Goal: Complete application form

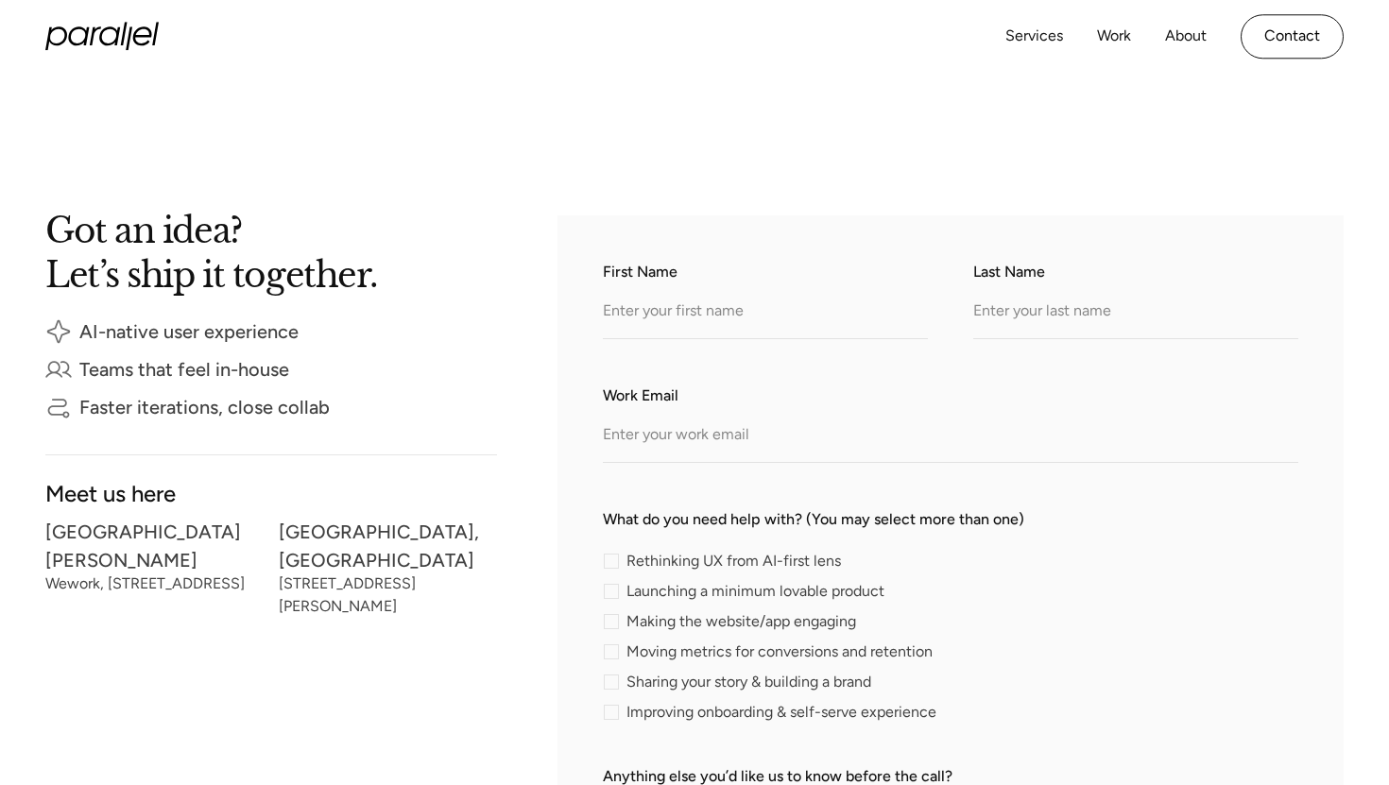
scroll to position [252, 0]
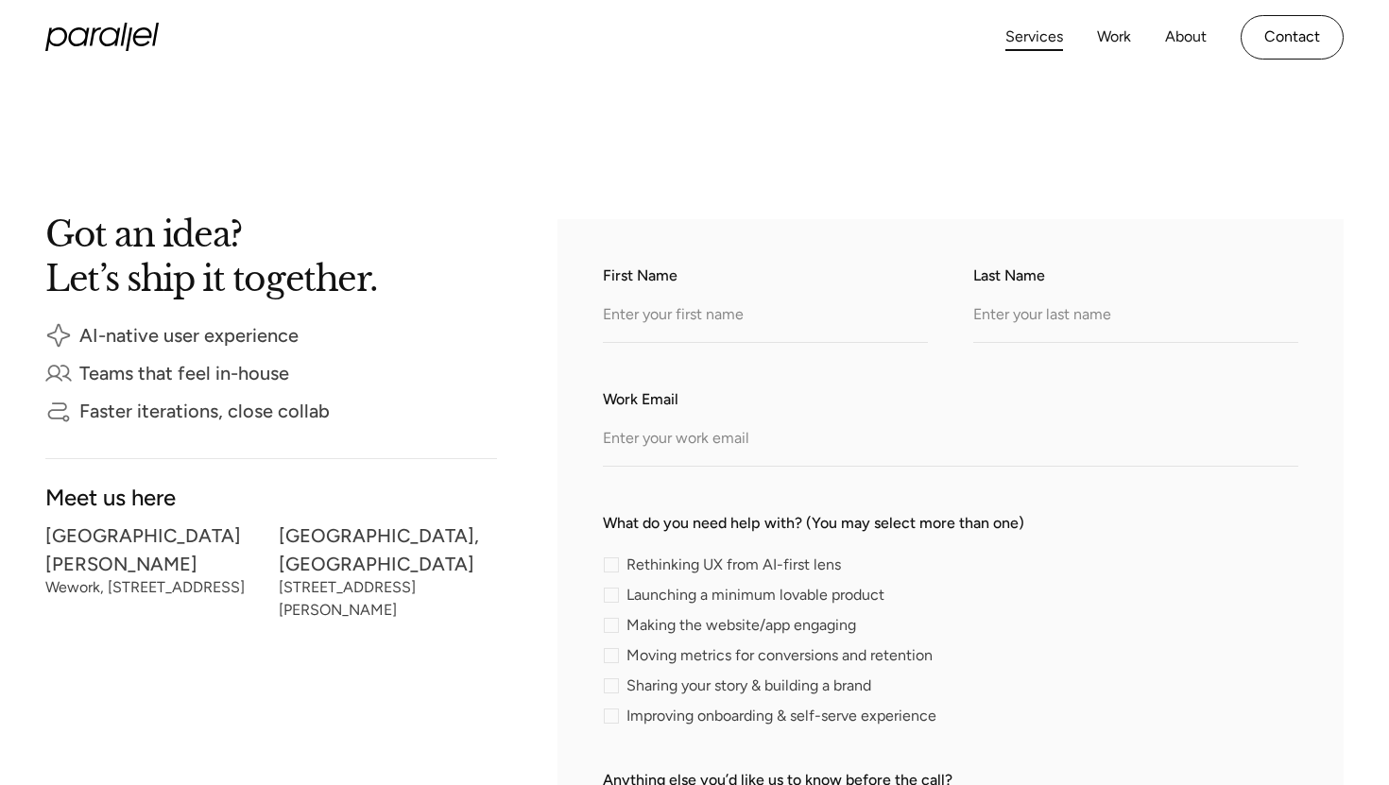
click at [1039, 41] on link "Services" at bounding box center [1034, 37] width 58 height 27
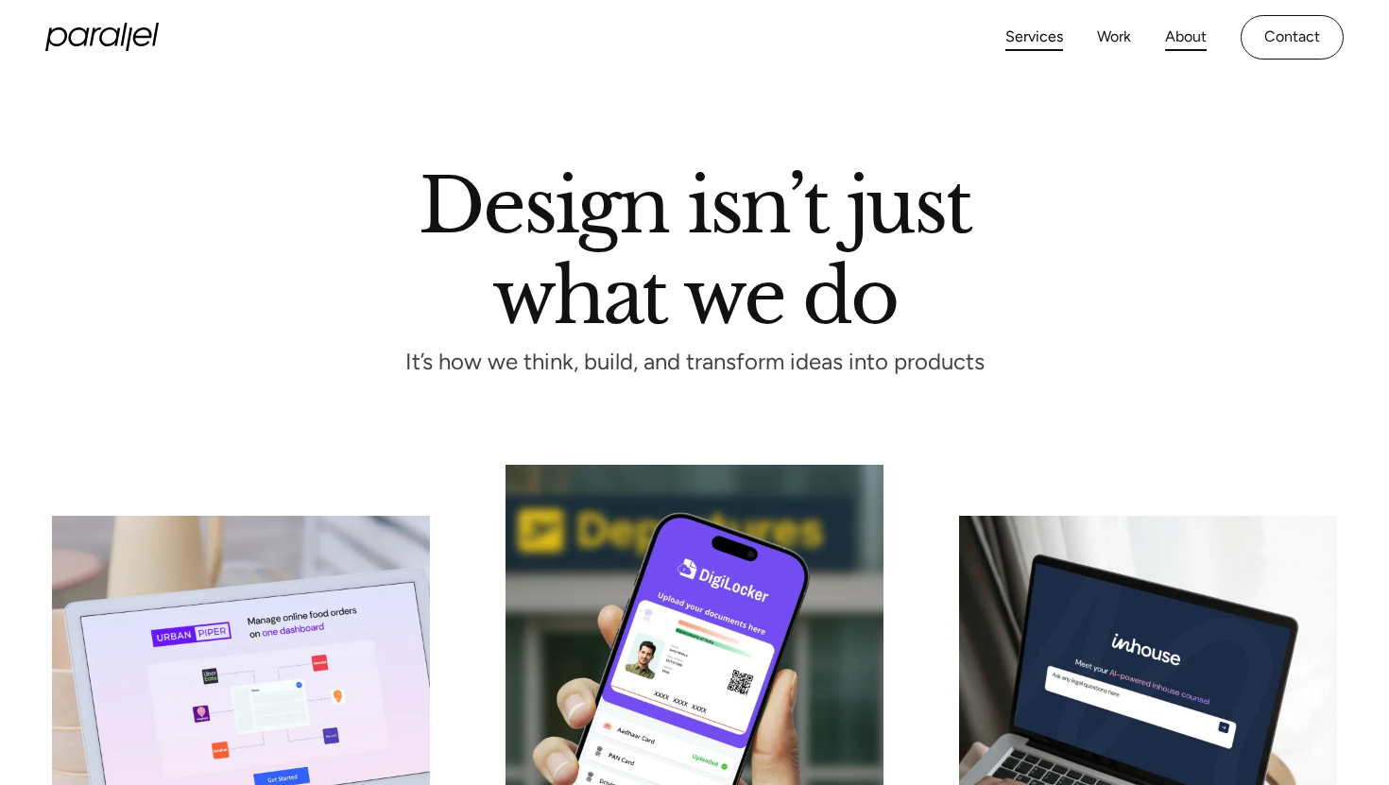
click at [1194, 30] on link "About" at bounding box center [1186, 37] width 42 height 27
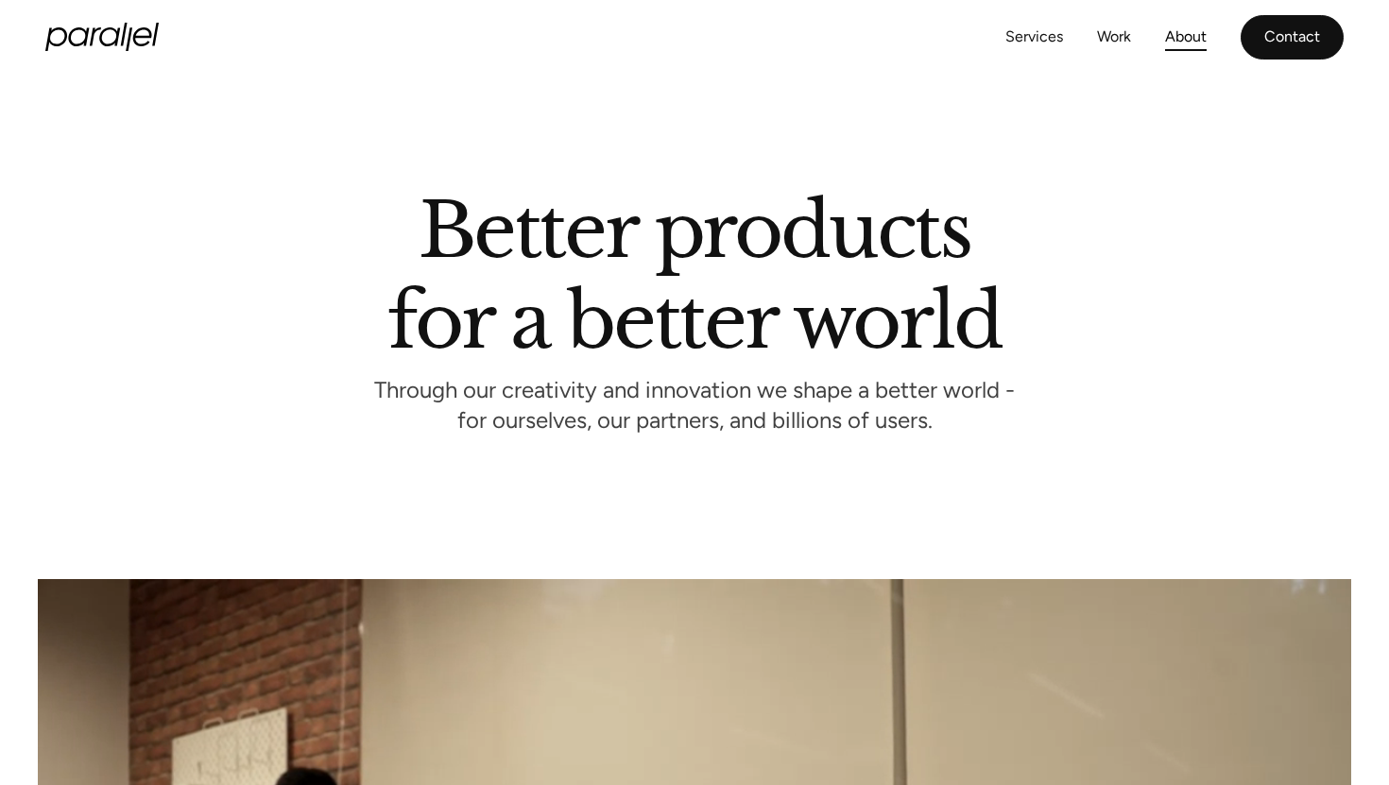
click at [1295, 52] on link "Contact" at bounding box center [1292, 37] width 103 height 44
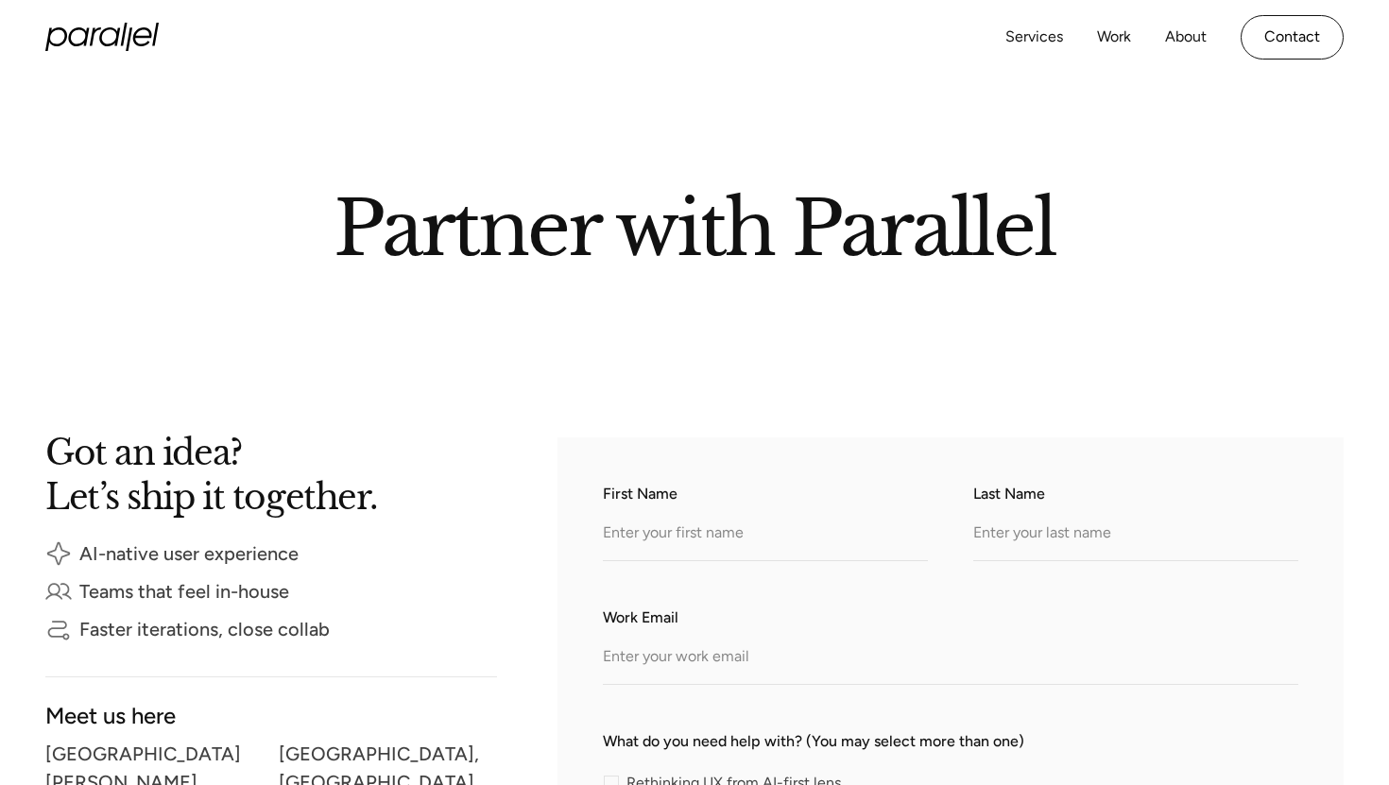
scroll to position [39, 0]
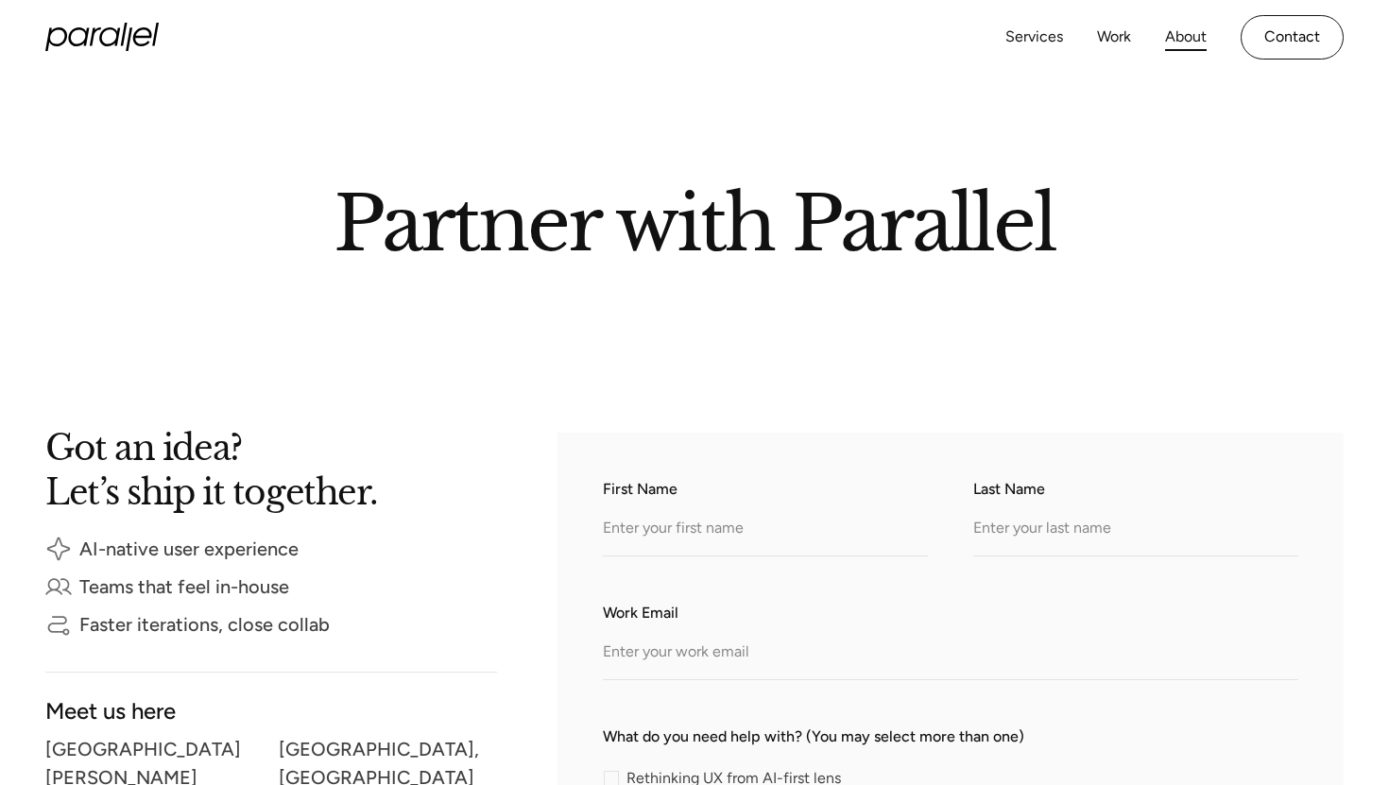
click at [1190, 32] on link "About" at bounding box center [1186, 37] width 42 height 27
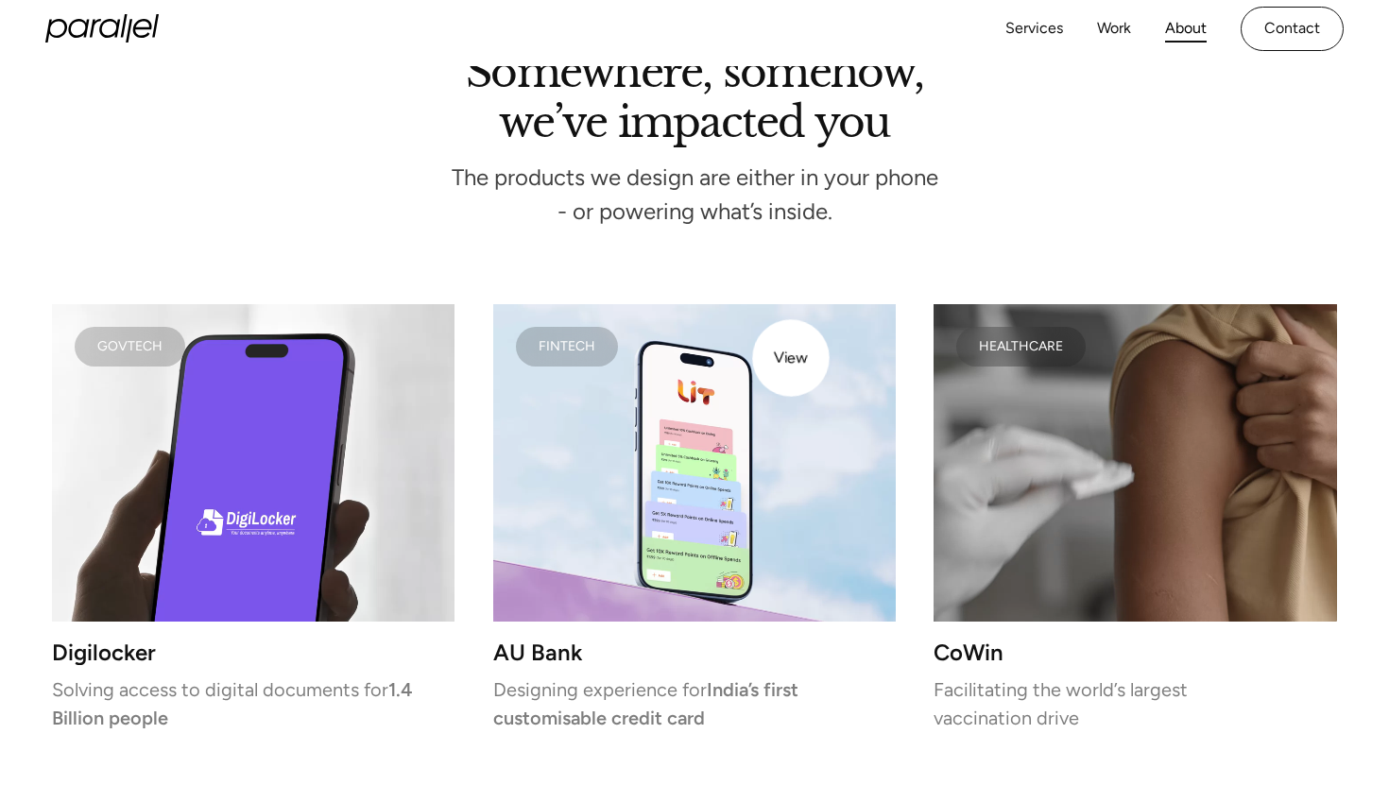
scroll to position [3737, 0]
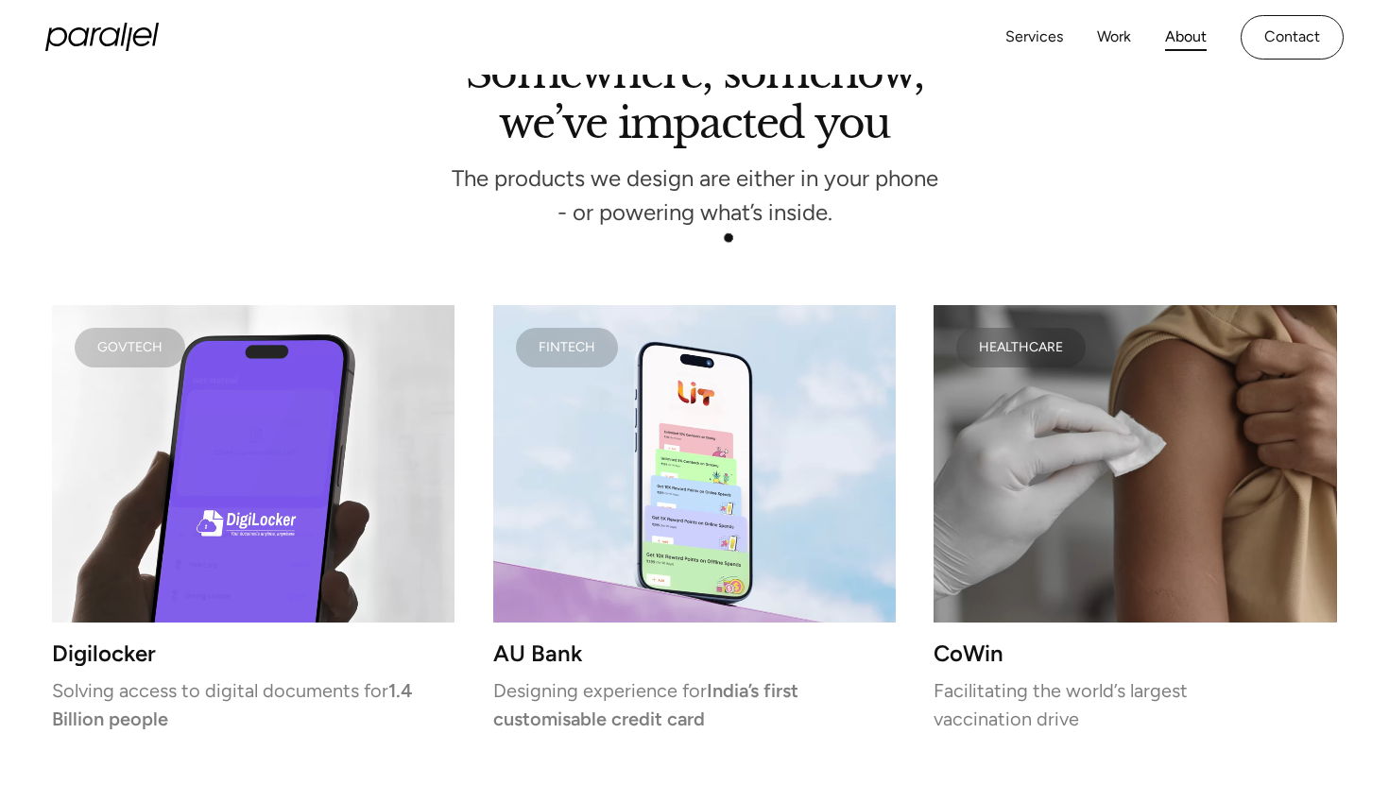
click at [729, 238] on div "Somewhere, somehow, we’ve impacted you The products we design are either in you…" at bounding box center [694, 455] width 1285 height 792
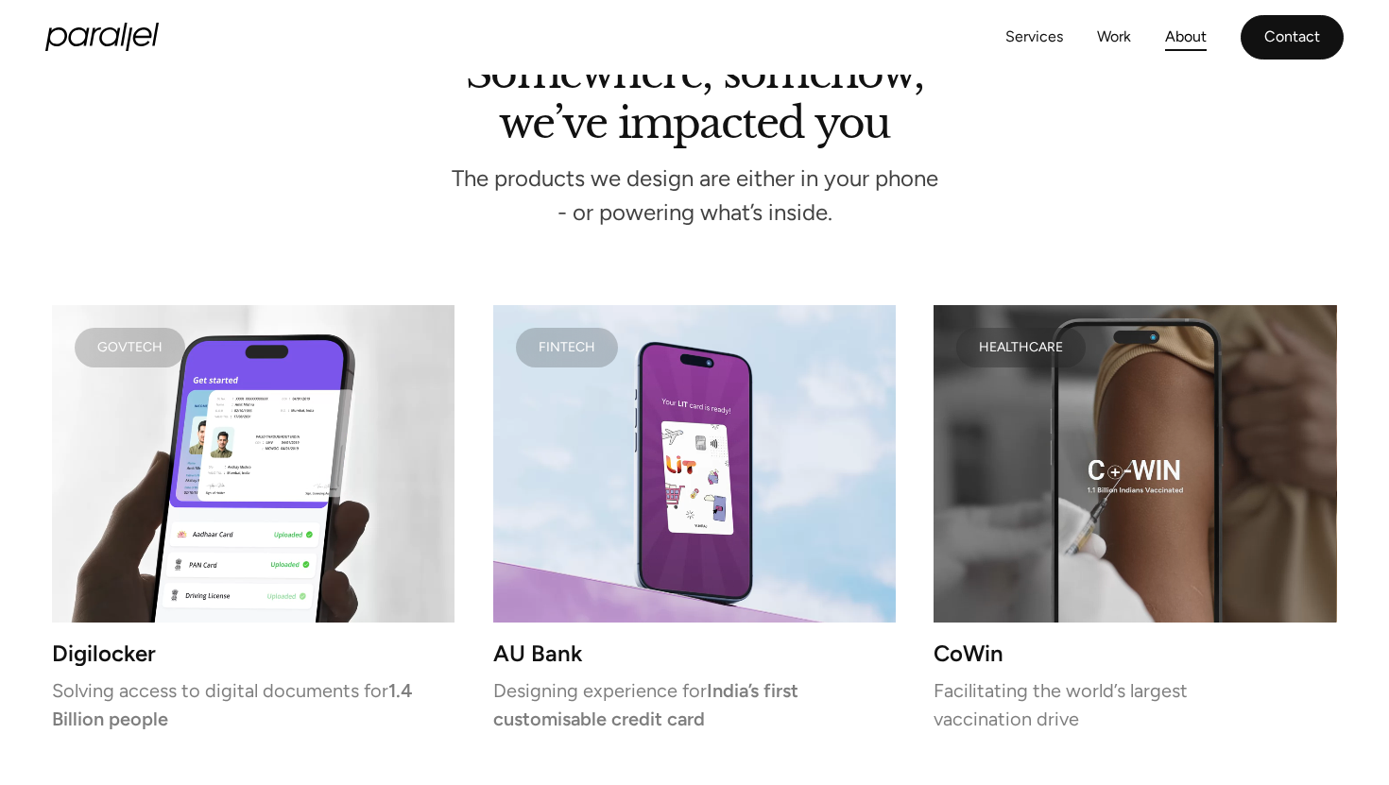
click at [1318, 42] on link "Contact" at bounding box center [1292, 37] width 103 height 44
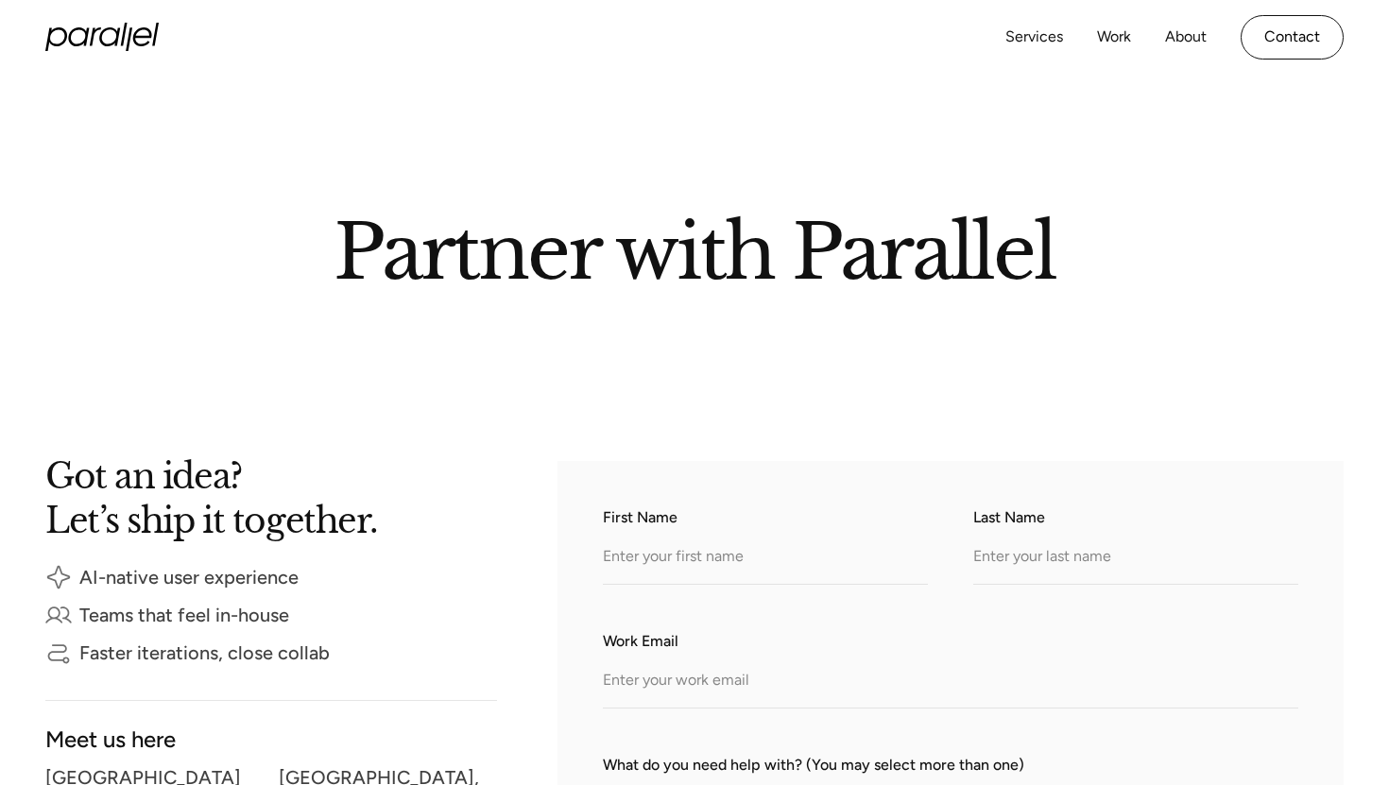
scroll to position [12, 0]
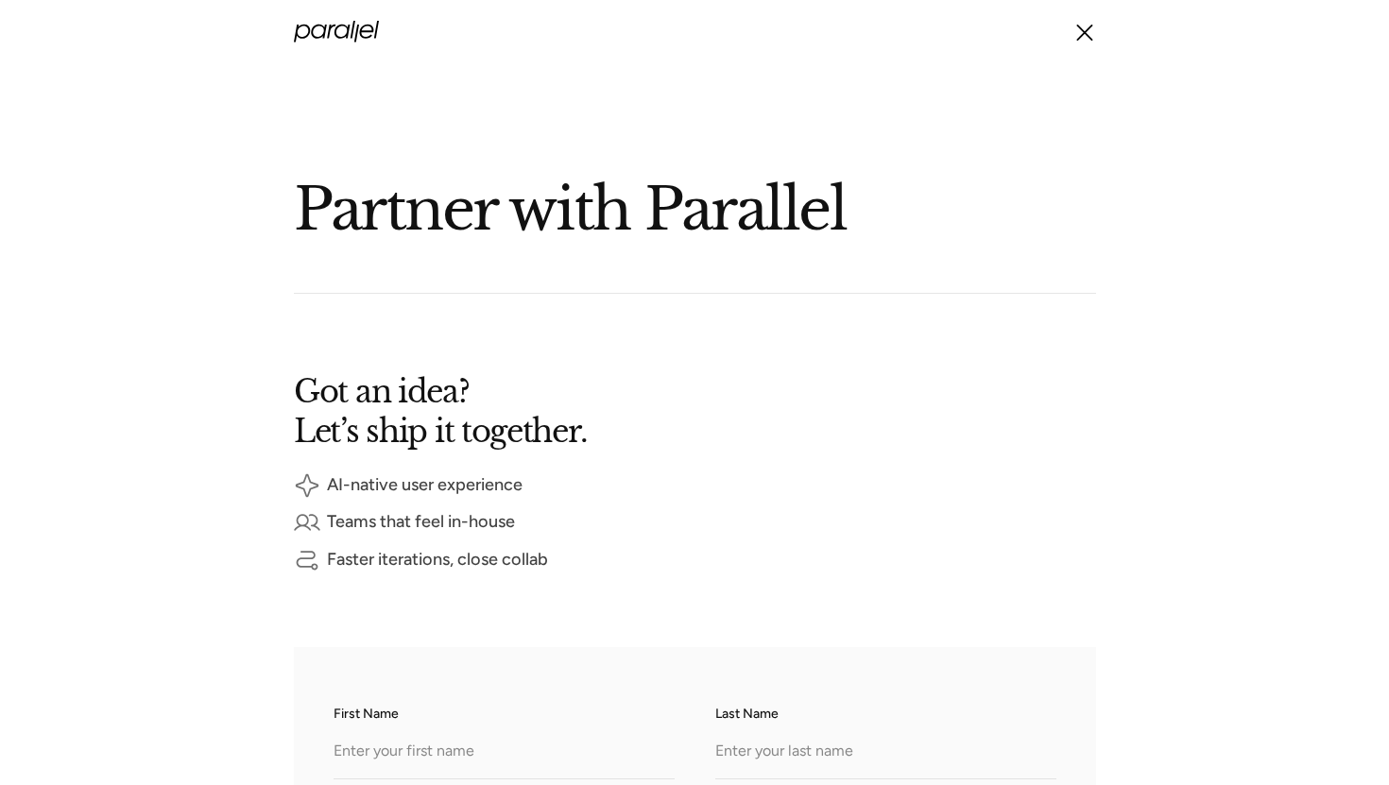
scroll to position [12, 0]
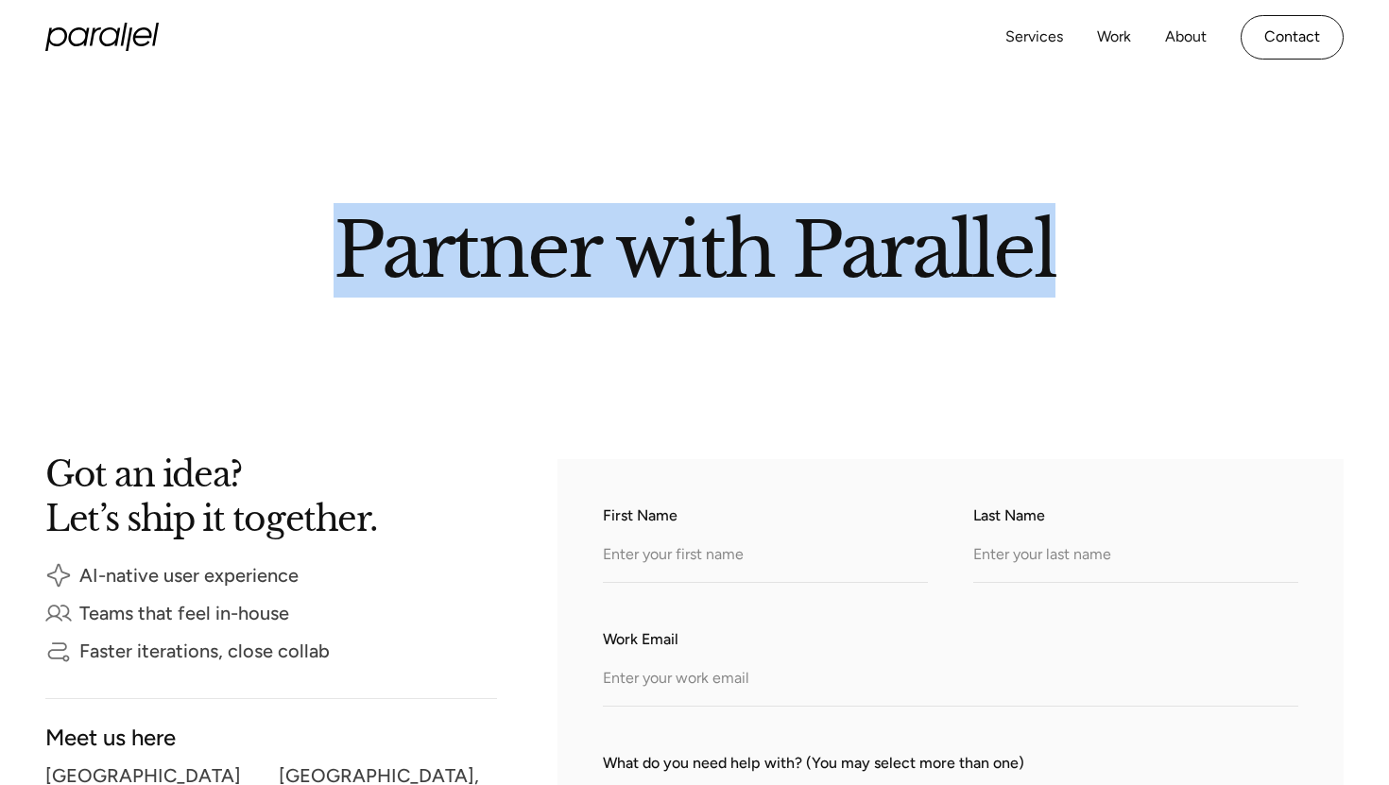
drag, startPoint x: 2, startPoint y: 87, endPoint x: 463, endPoint y: 292, distance: 504.7
click at [463, 292] on section "Partner with Parallel" at bounding box center [694, 207] width 1389 height 291
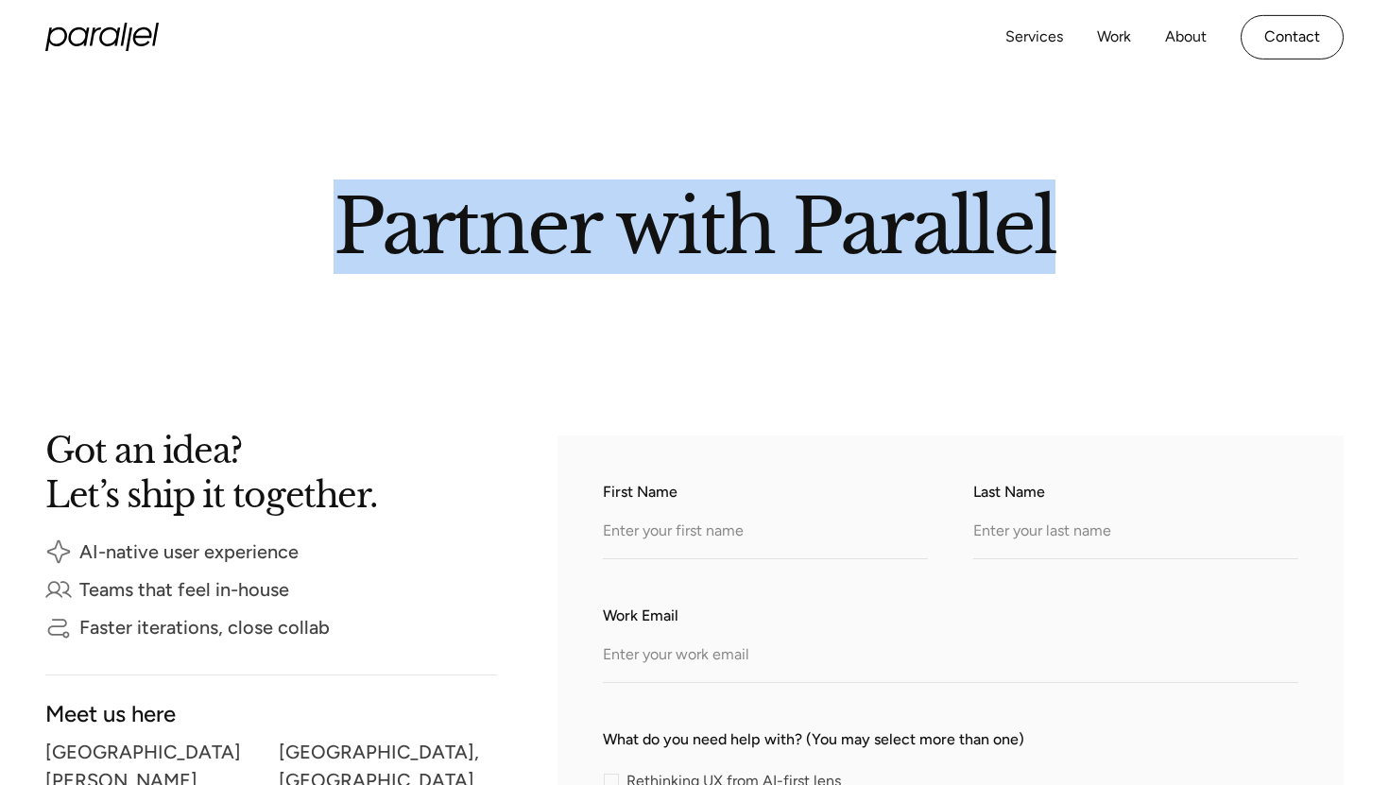
scroll to position [0, 0]
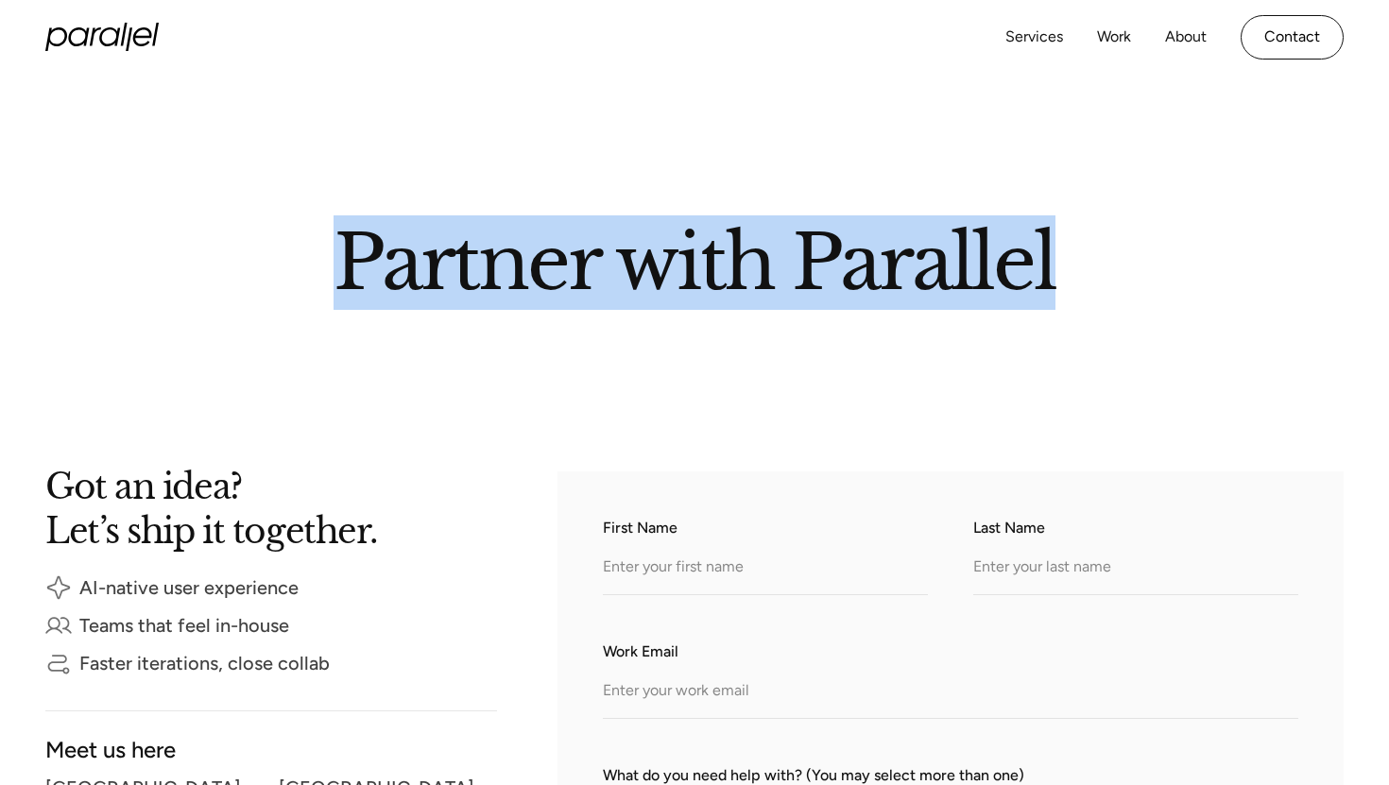
drag, startPoint x: 88, startPoint y: 119, endPoint x: 757, endPoint y: 294, distance: 691.5
click at [757, 294] on section "Partner with Parallel" at bounding box center [694, 220] width 1389 height 291
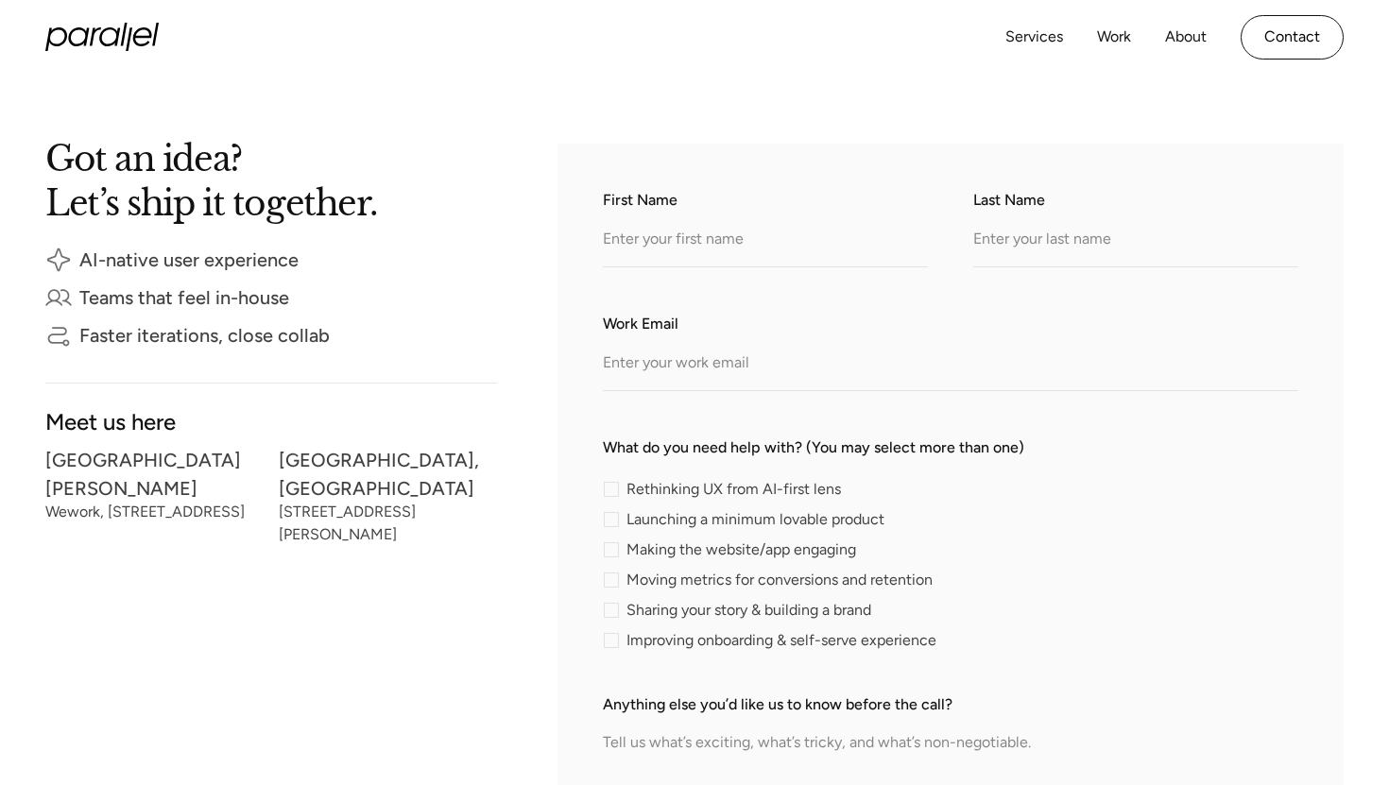
scroll to position [322, 0]
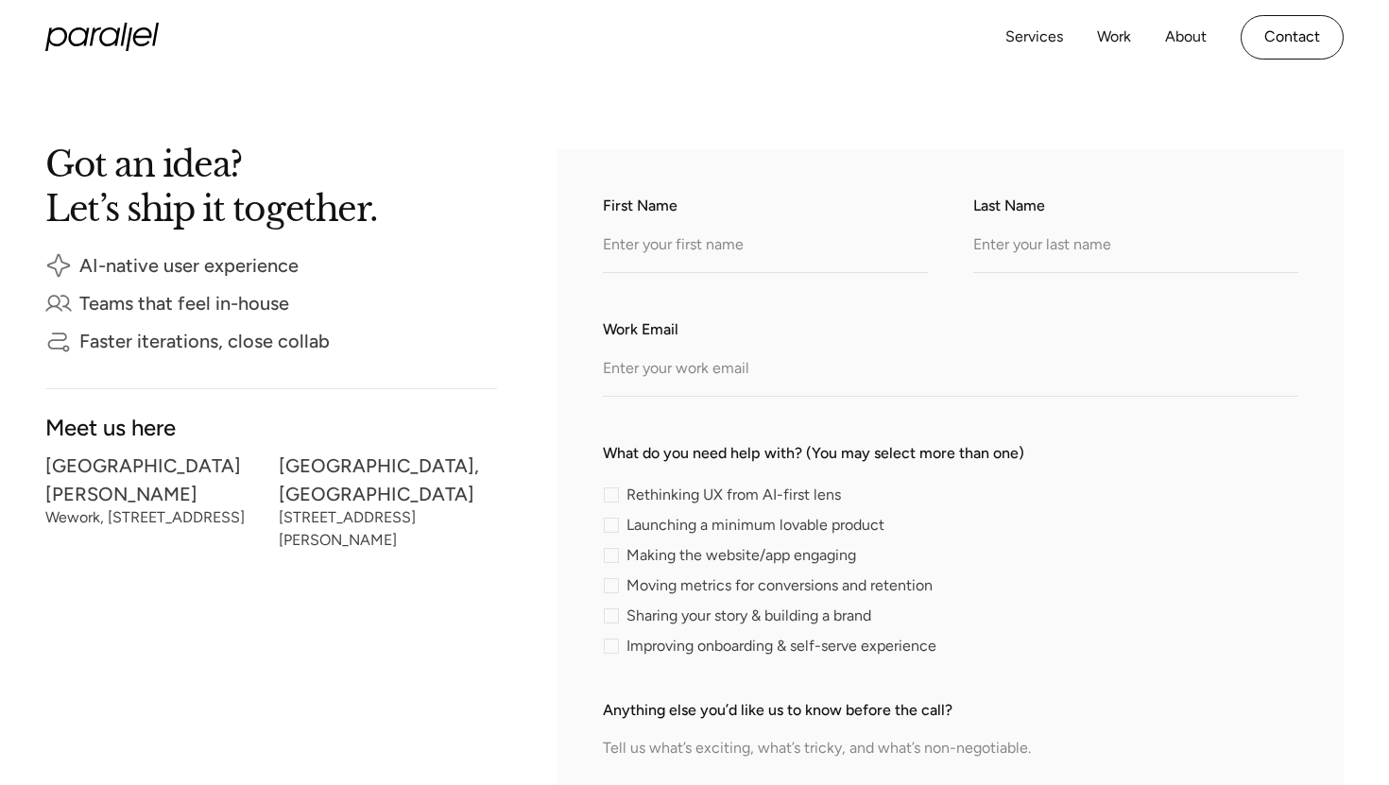
drag, startPoint x: 0, startPoint y: 99, endPoint x: 505, endPoint y: 523, distance: 658.7
click at [505, 523] on section "Got an idea? Let’s ship it together. AI-native user experience Teams that feel …" at bounding box center [694, 609] width 1389 height 1133
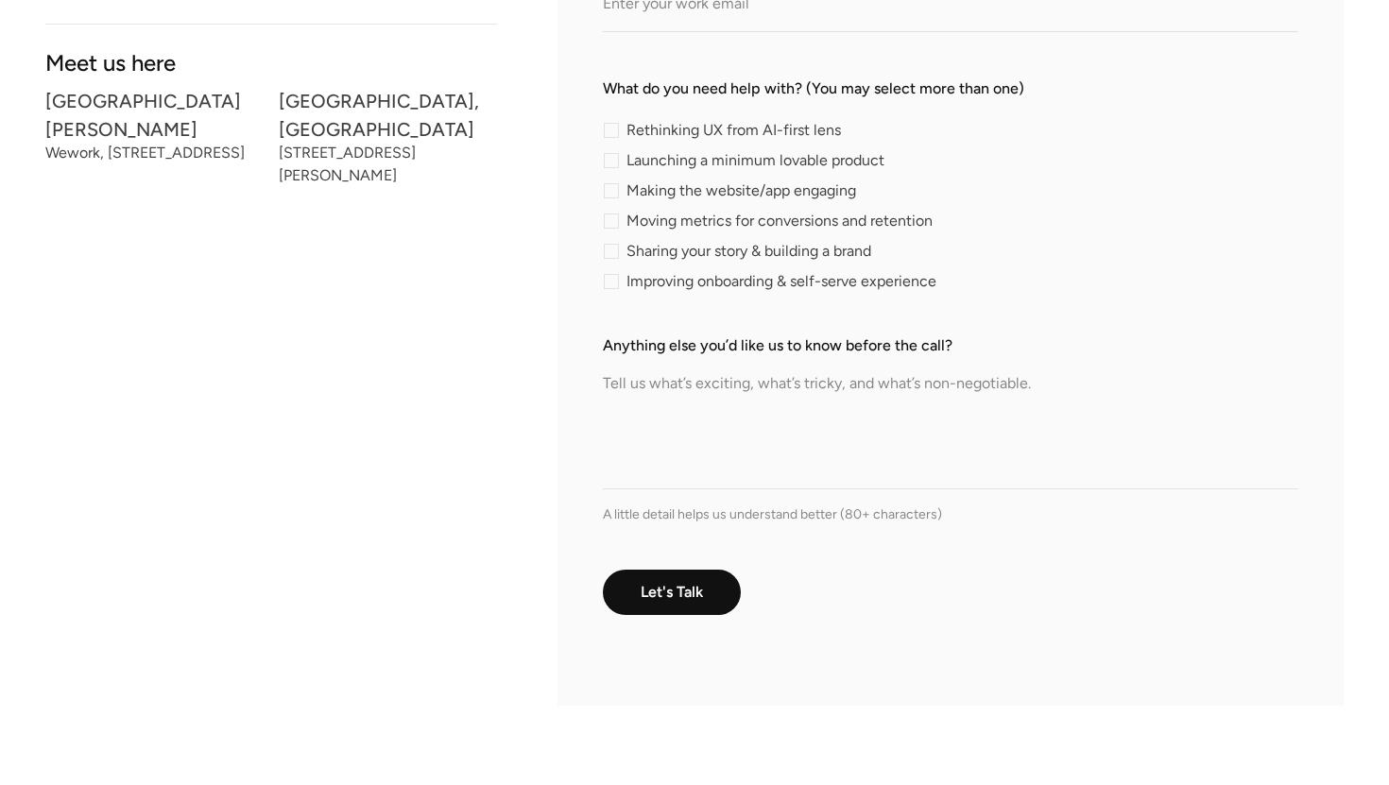
scroll to position [700, 0]
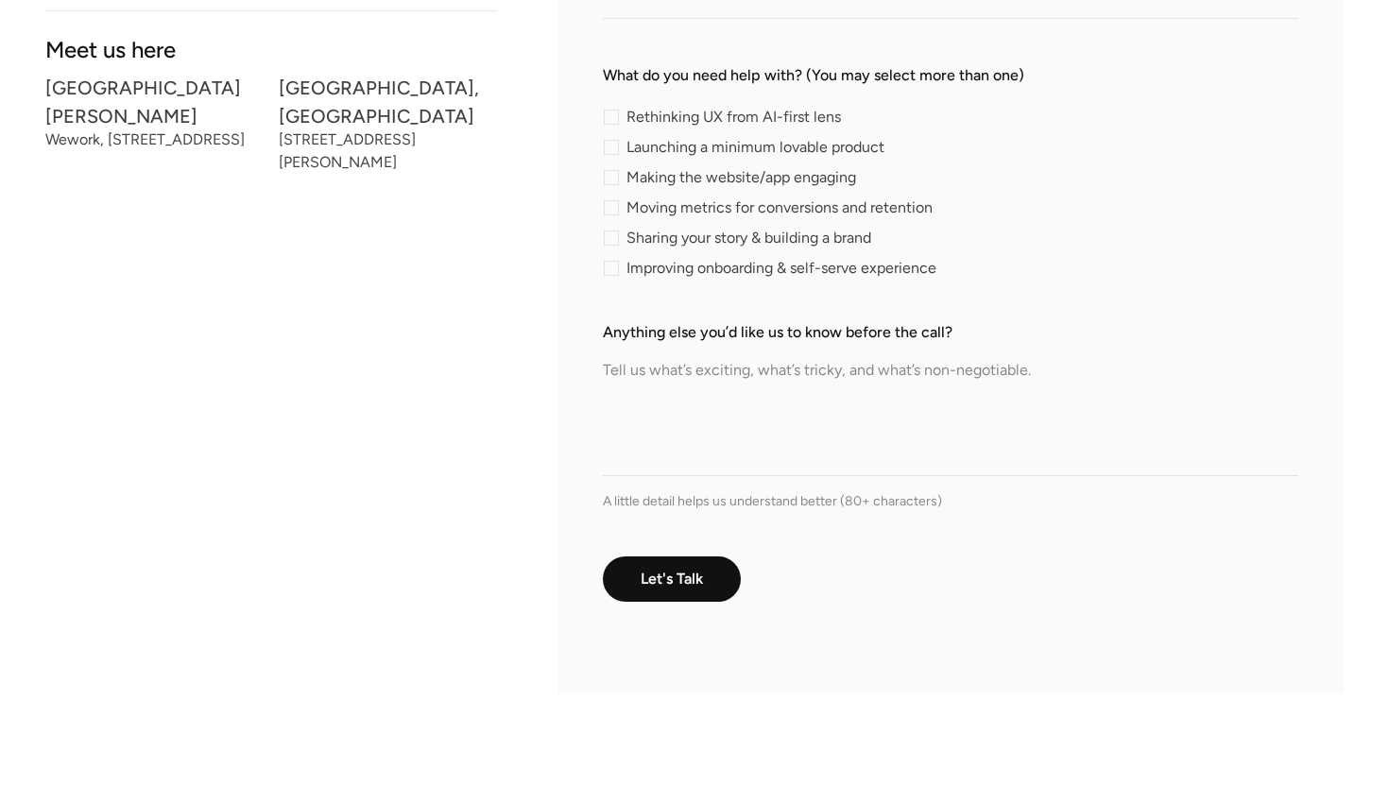
click at [750, 373] on textarea "Anything else you’d like us to know before the call?" at bounding box center [951, 410] width 696 height 132
click at [704, 470] on textarea "Anything else you’d like us to know before the call?" at bounding box center [951, 410] width 696 height 132
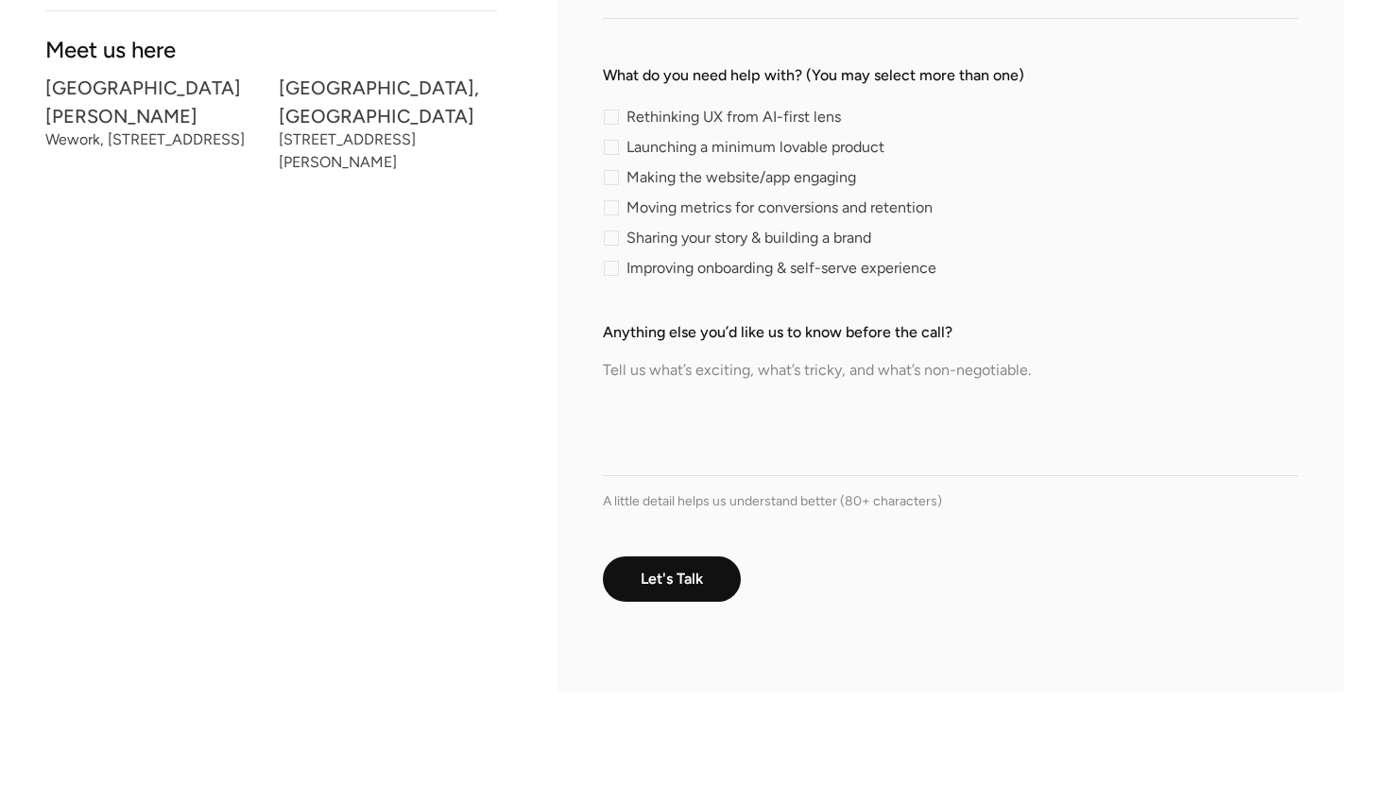
click at [704, 470] on textarea "Anything else you’d like us to know before the call?" at bounding box center [951, 410] width 696 height 132
click at [775, 364] on textarea "Anything else you’d like us to know before the call?" at bounding box center [951, 410] width 696 height 132
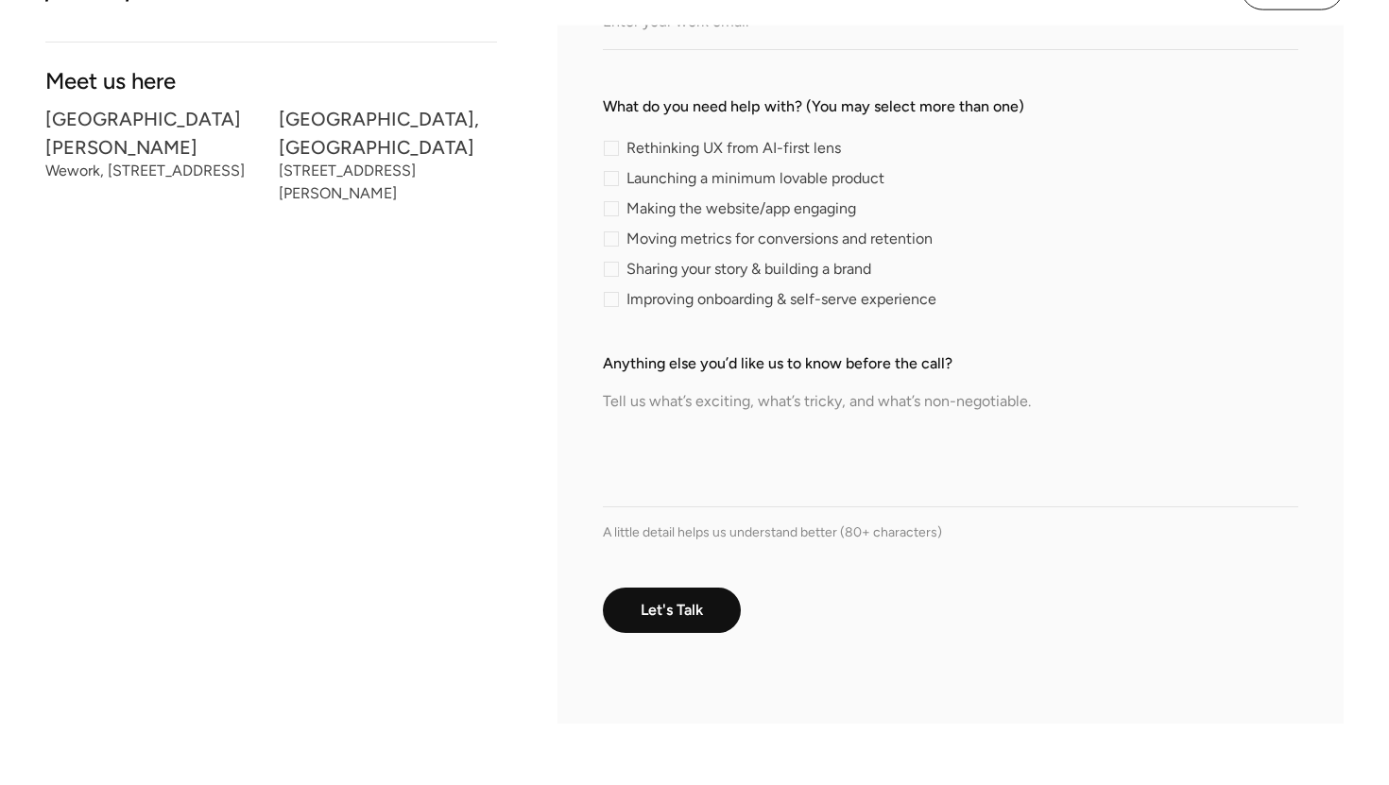
scroll to position [679, 0]
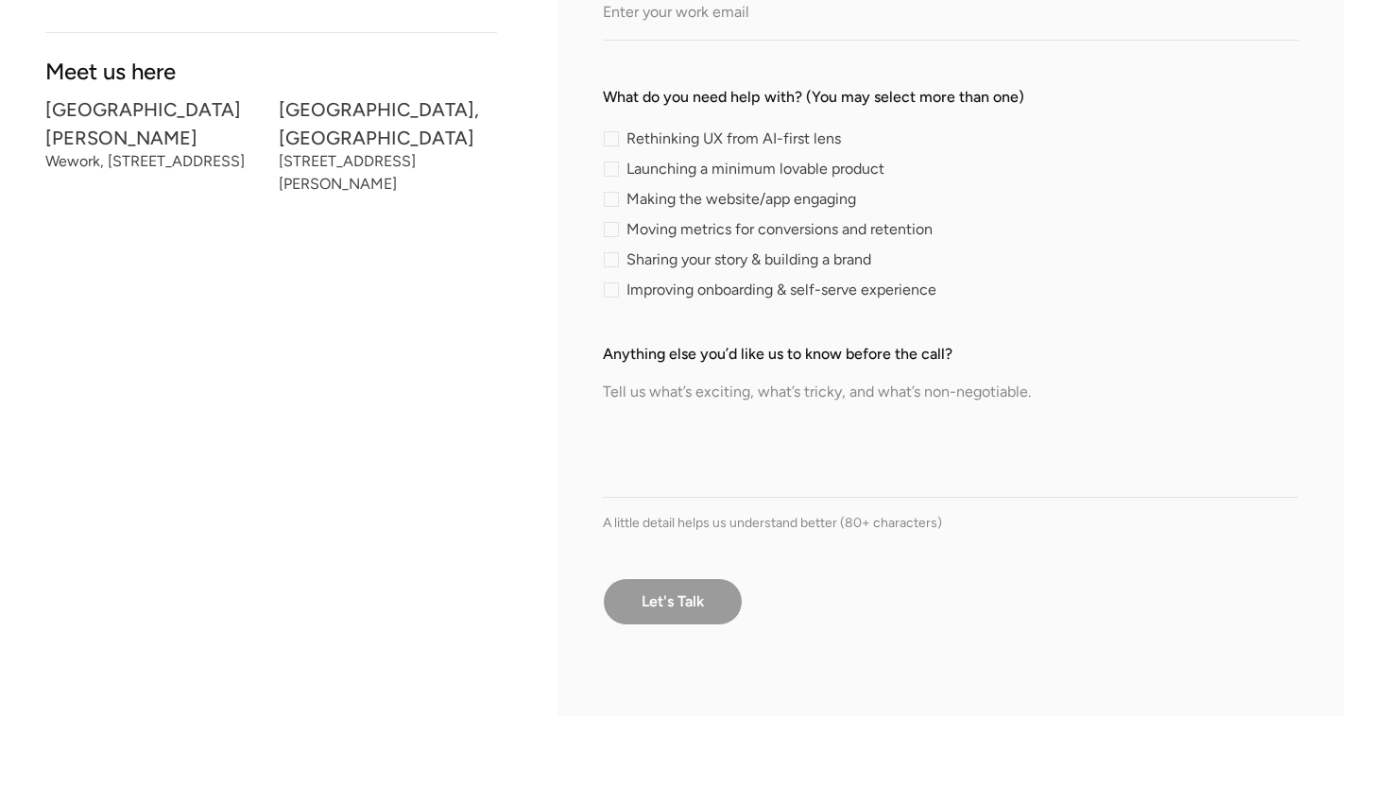
click at [706, 610] on input "Let's Talk" at bounding box center [673, 601] width 140 height 47
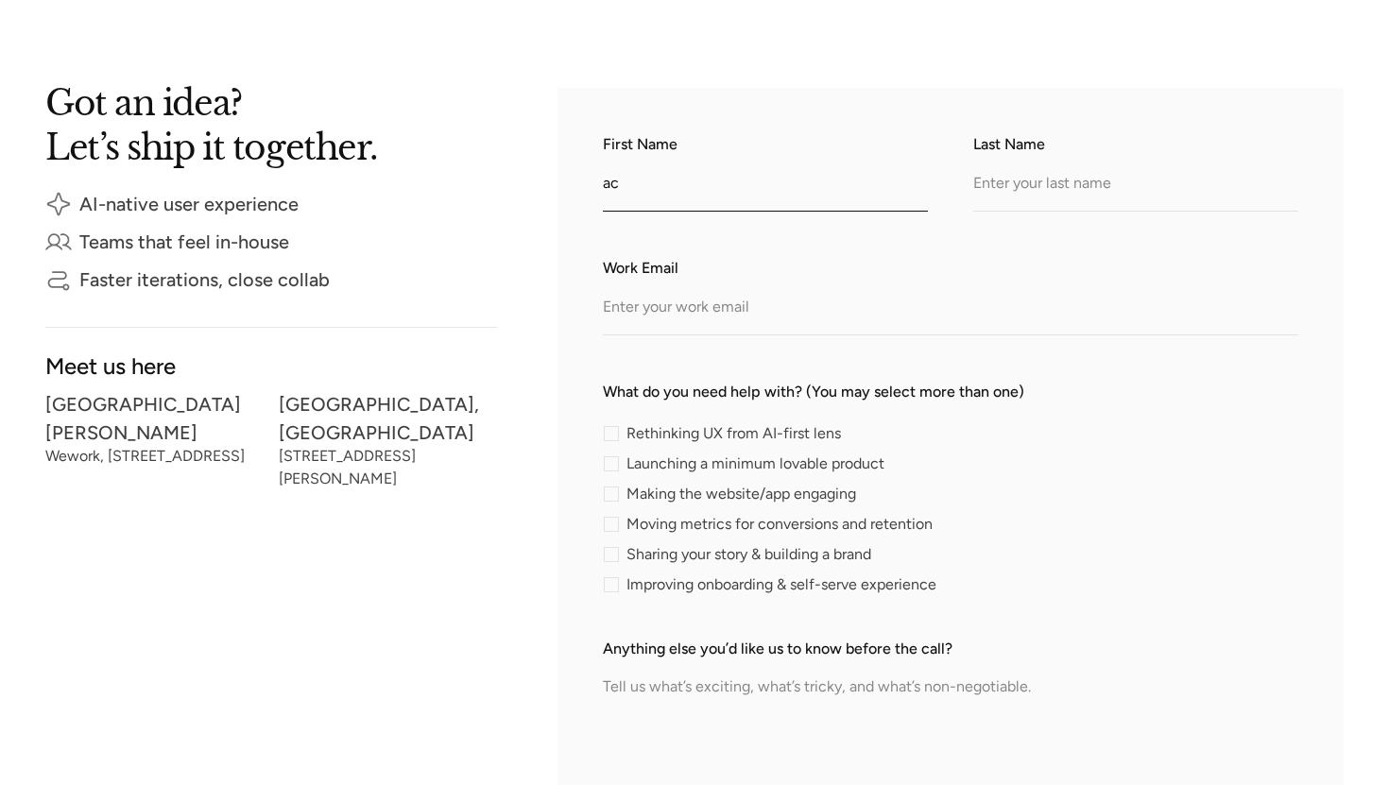
scroll to position [387, 0]
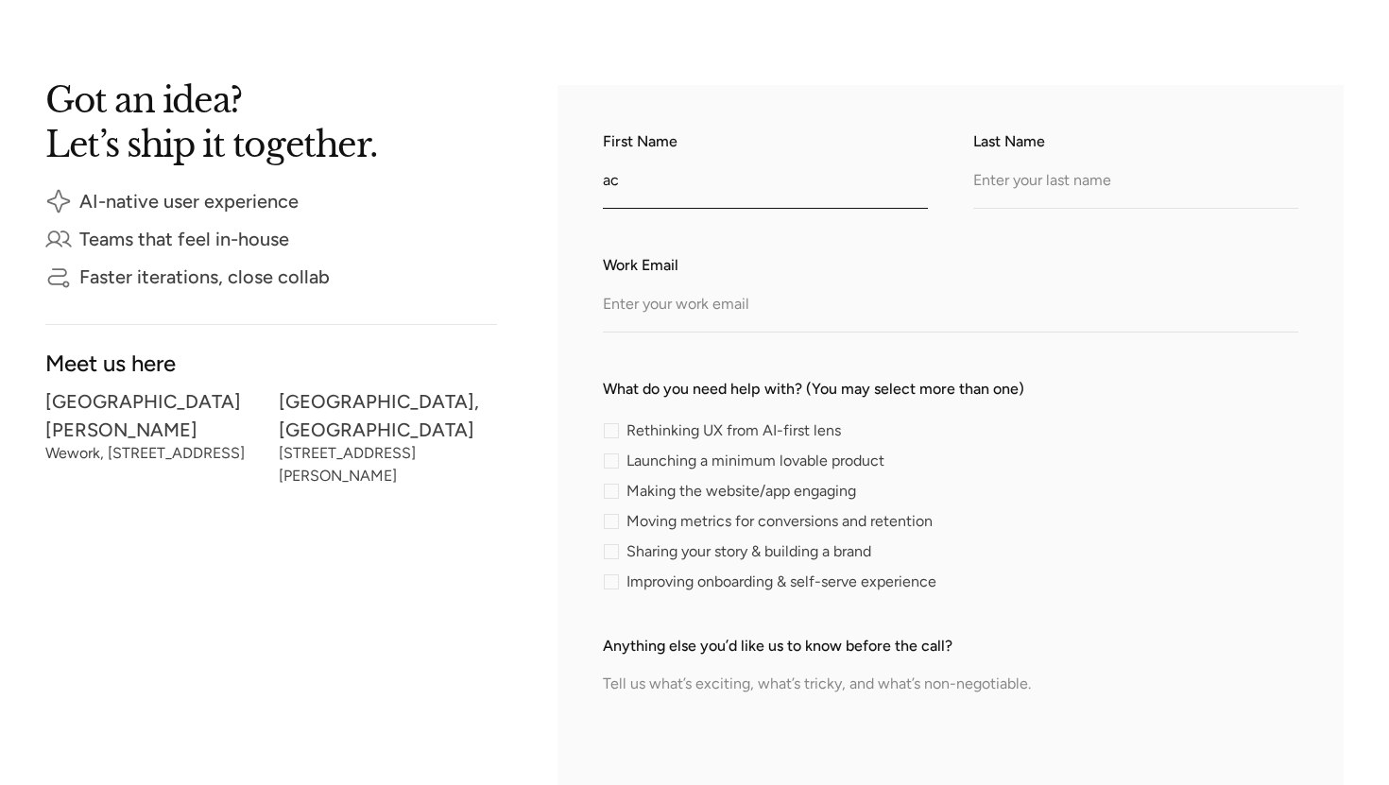
type input "a"
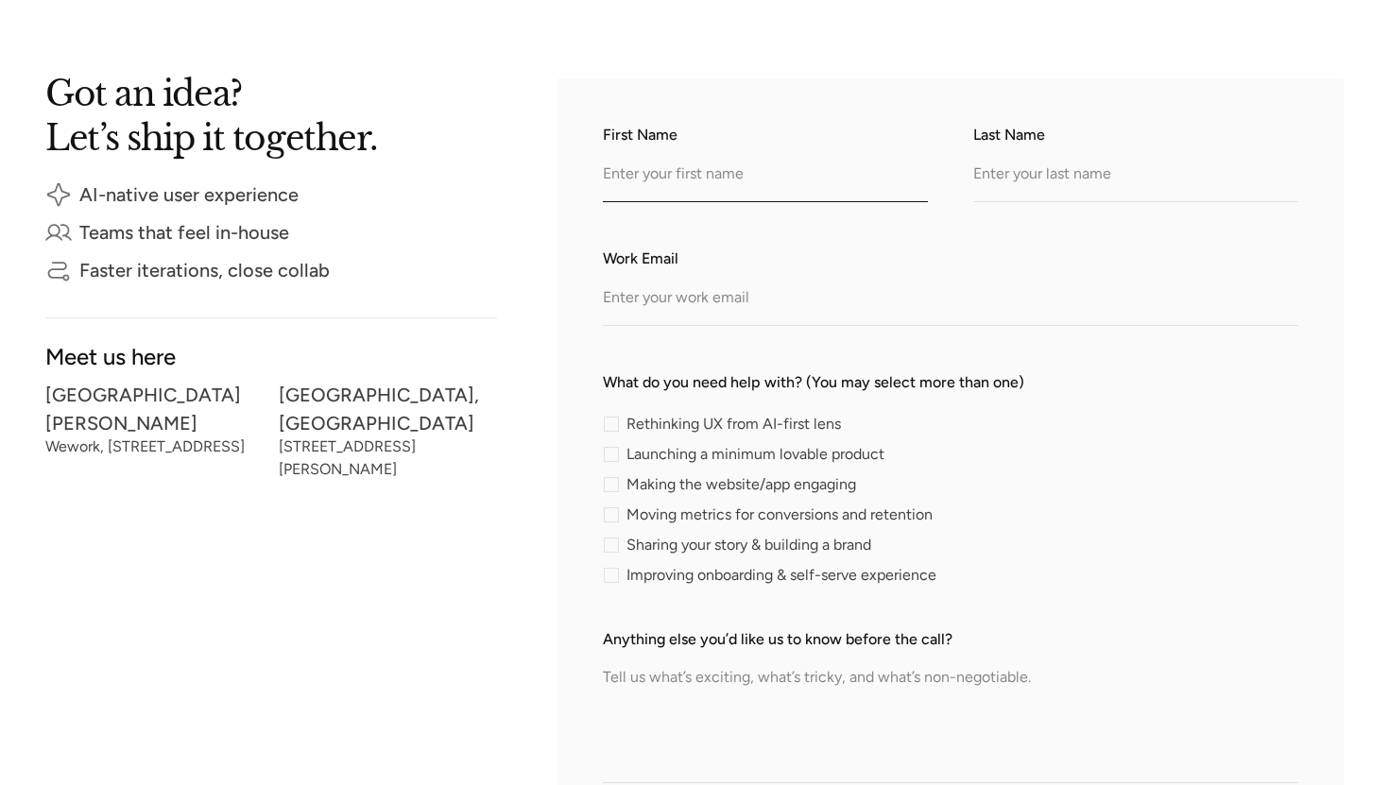
scroll to position [398, 0]
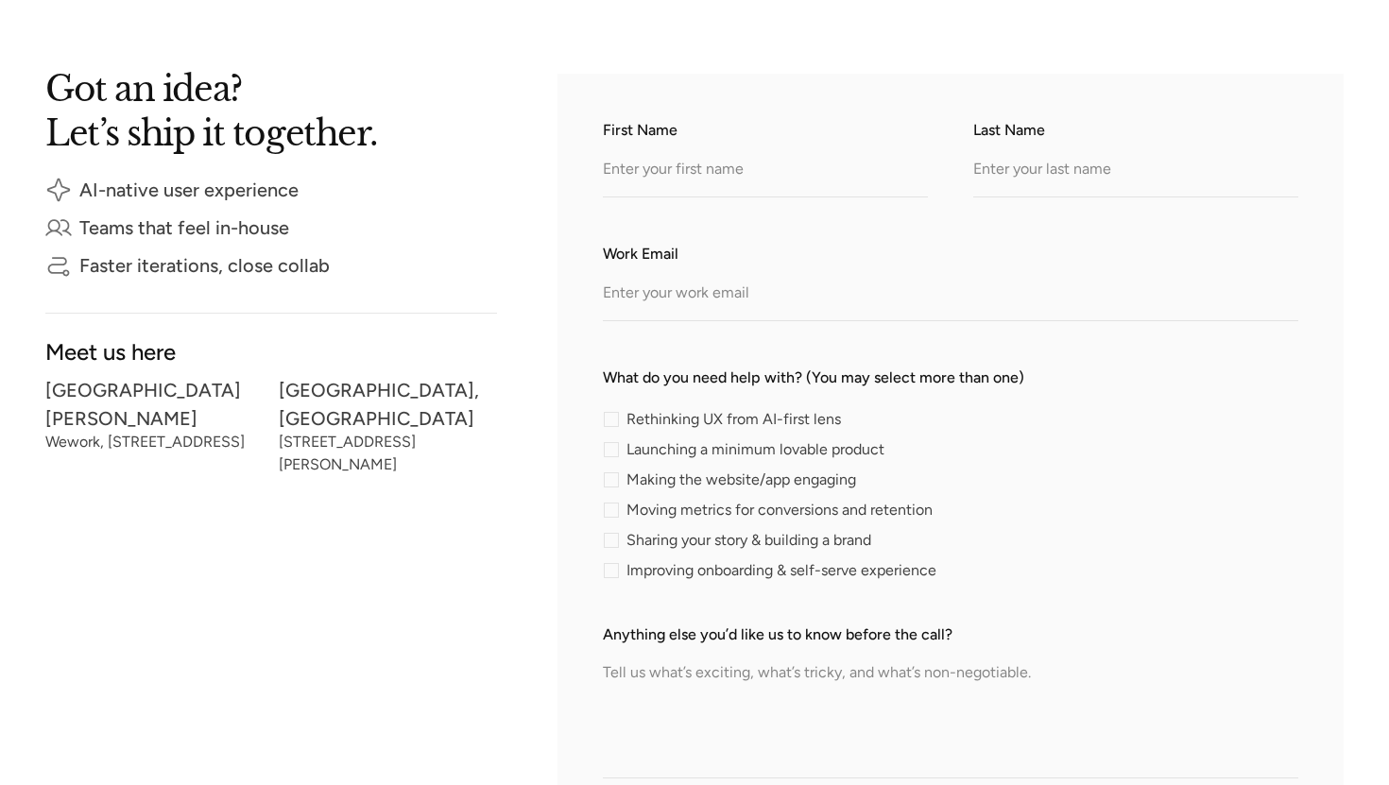
click at [611, 424] on div "contact-form" at bounding box center [611, 419] width 15 height 15
click at [611, 424] on input "Rethinking UX from AI-first lens" at bounding box center [609, 419] width 12 height 12
checkbox input "true"
click at [612, 451] on div "contact-form" at bounding box center [611, 449] width 15 height 15
click at [612, 451] on input "Launching a minimum lovable product" at bounding box center [609, 449] width 12 height 12
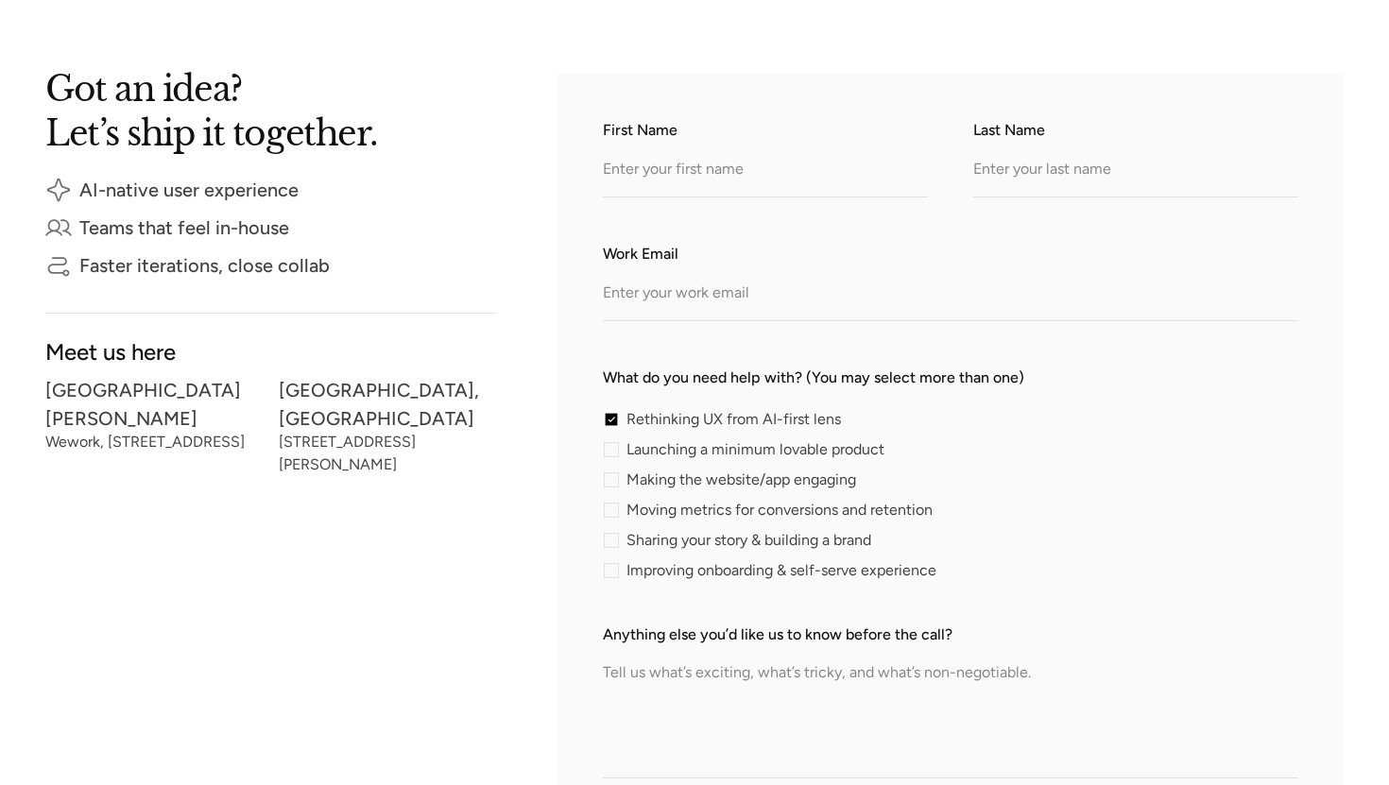
checkbox input "true"
click at [610, 484] on div "contact-form" at bounding box center [611, 480] width 15 height 15
click at [610, 484] on input "Making the website/app engaging" at bounding box center [609, 479] width 12 height 12
checkbox input "true"
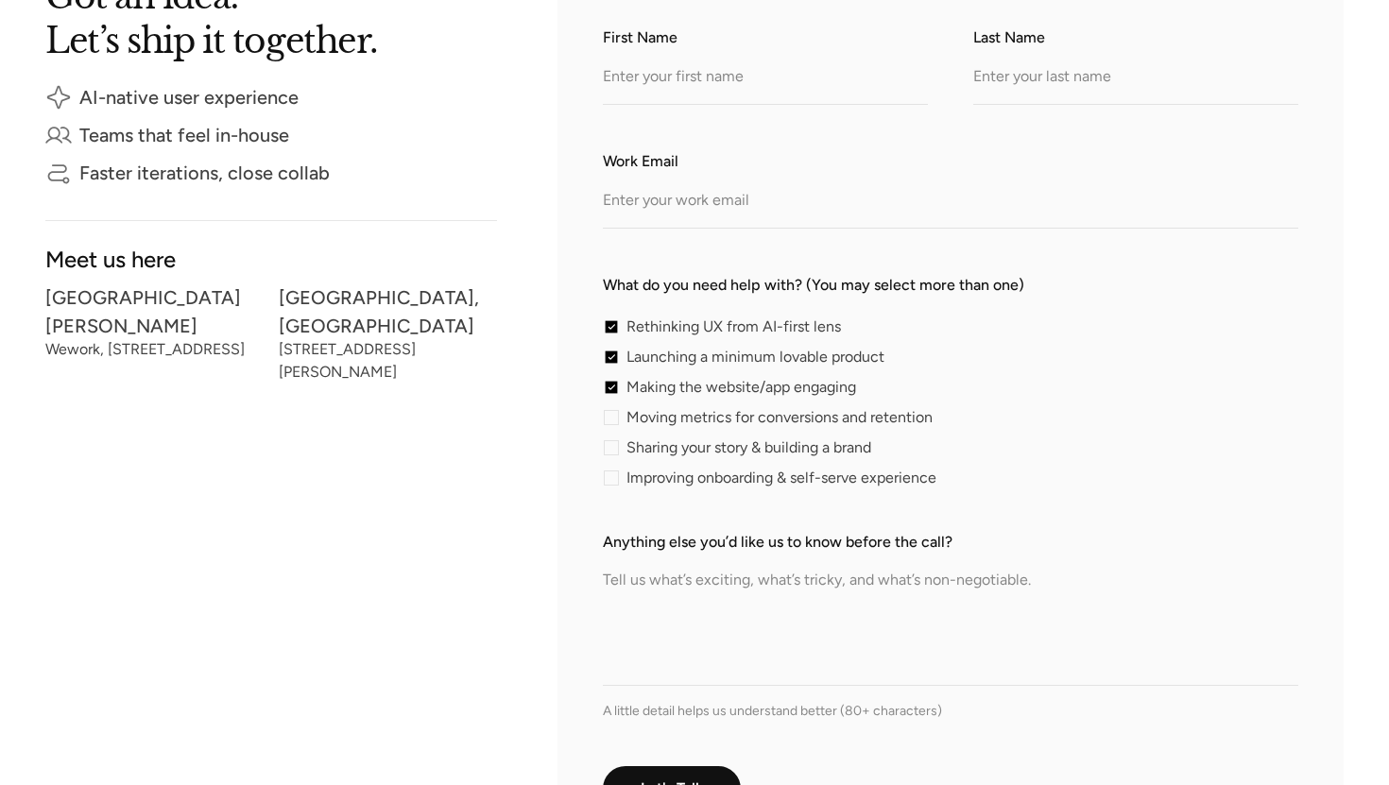
scroll to position [491, 0]
click at [669, 576] on textarea "Anything else you’d like us to know before the call?" at bounding box center [951, 619] width 696 height 132
click at [718, 204] on input "Work Email" at bounding box center [951, 202] width 696 height 52
click at [732, 76] on input "First Name" at bounding box center [765, 78] width 325 height 52
click at [988, 83] on input "Last Name" at bounding box center [1135, 78] width 325 height 52
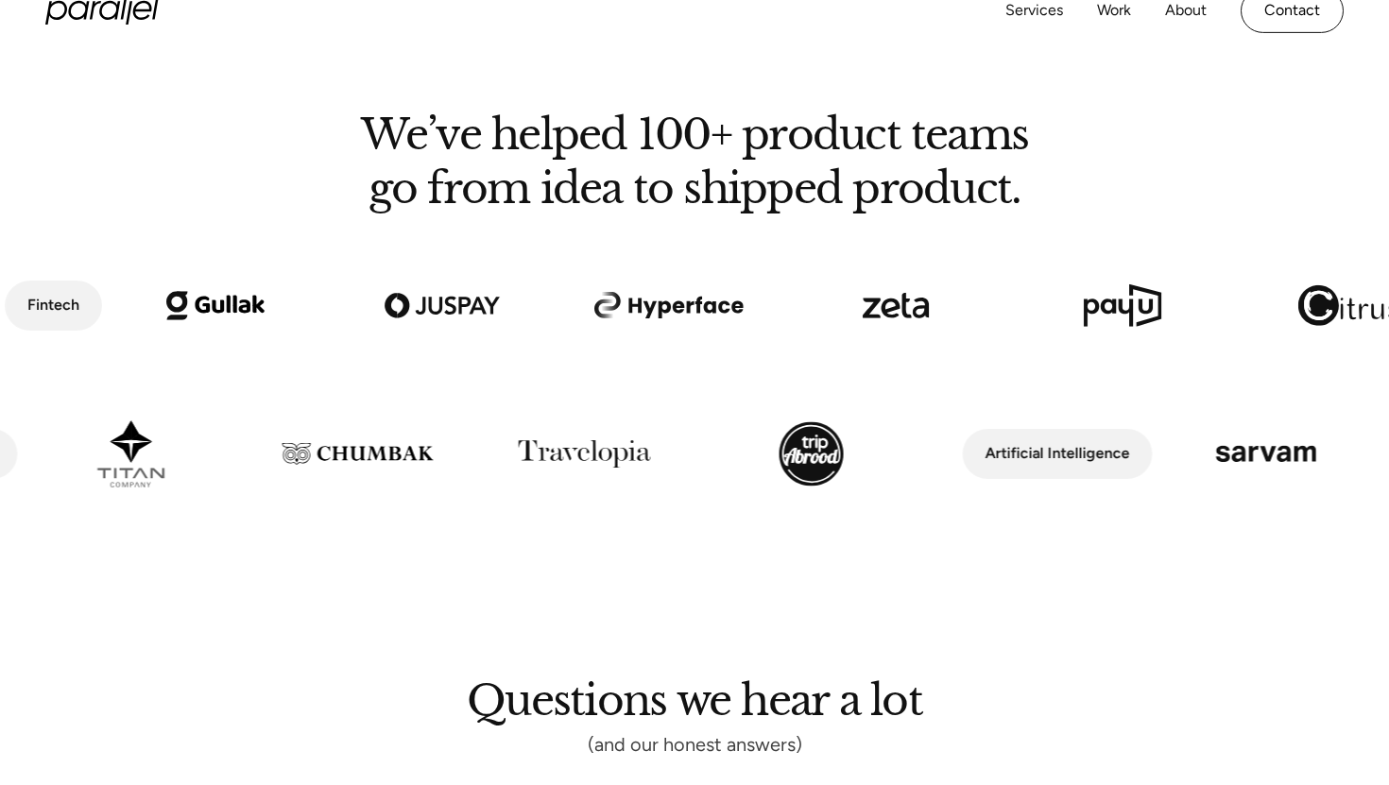
scroll to position [1485, 0]
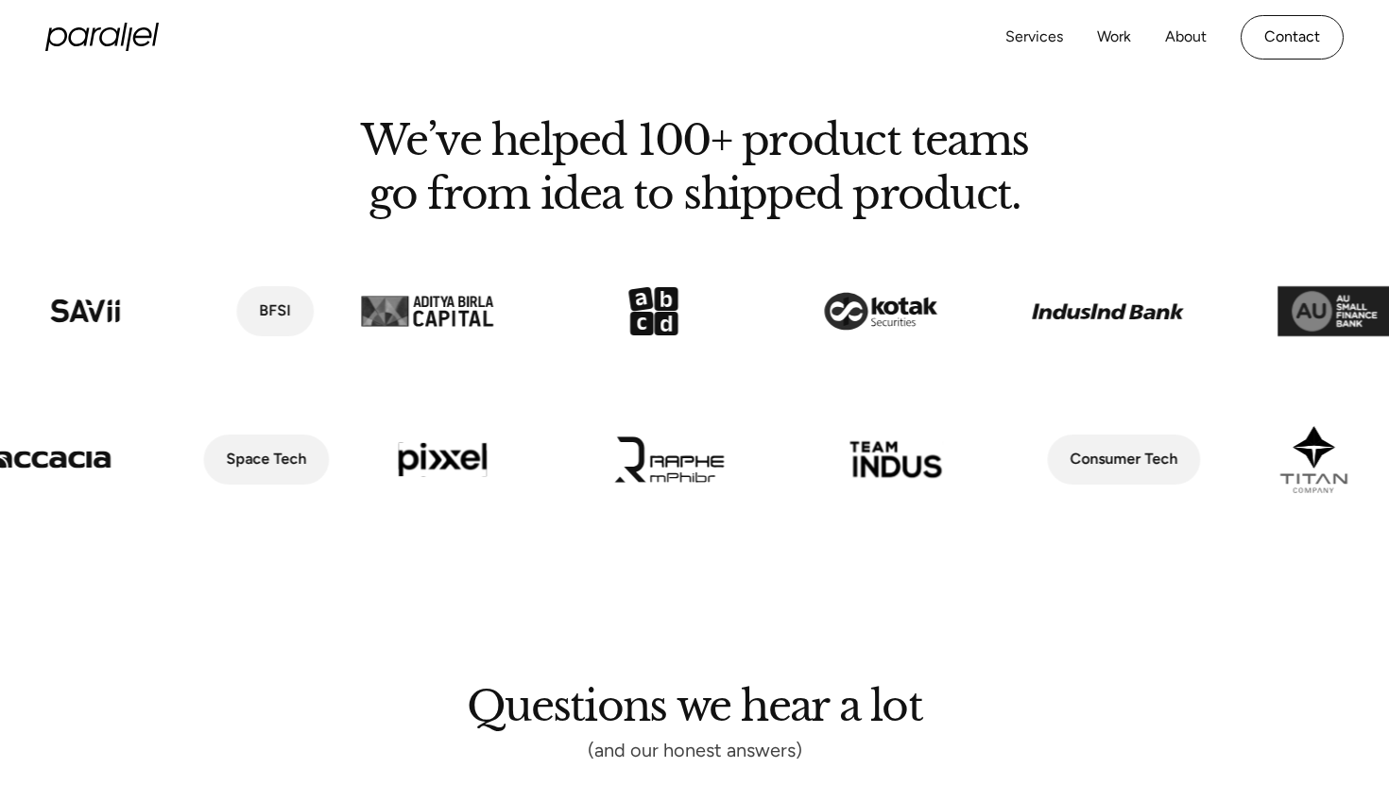
click at [164, 134] on div "We’ve helped 100+ product teams go from idea to shipped product." at bounding box center [694, 165] width 1298 height 90
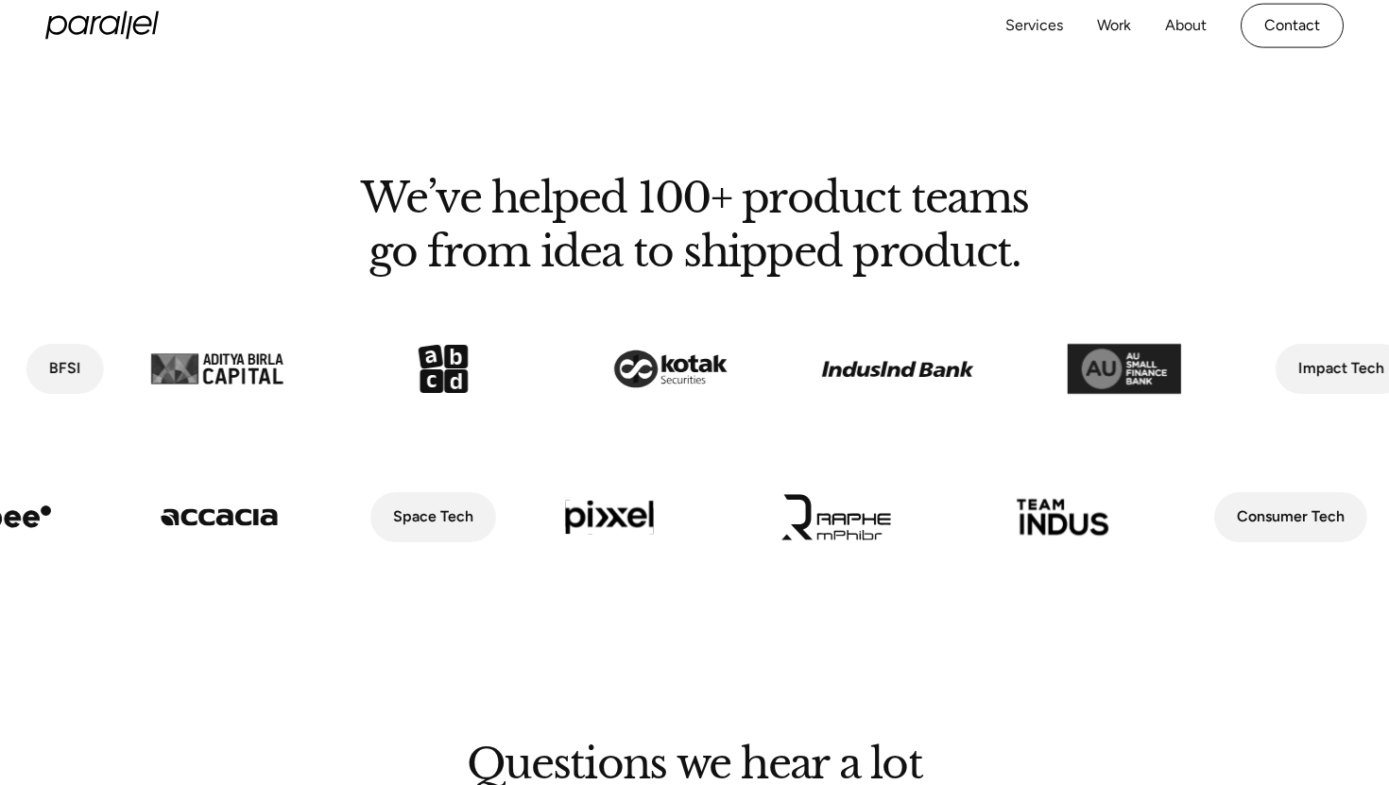
scroll to position [1421, 0]
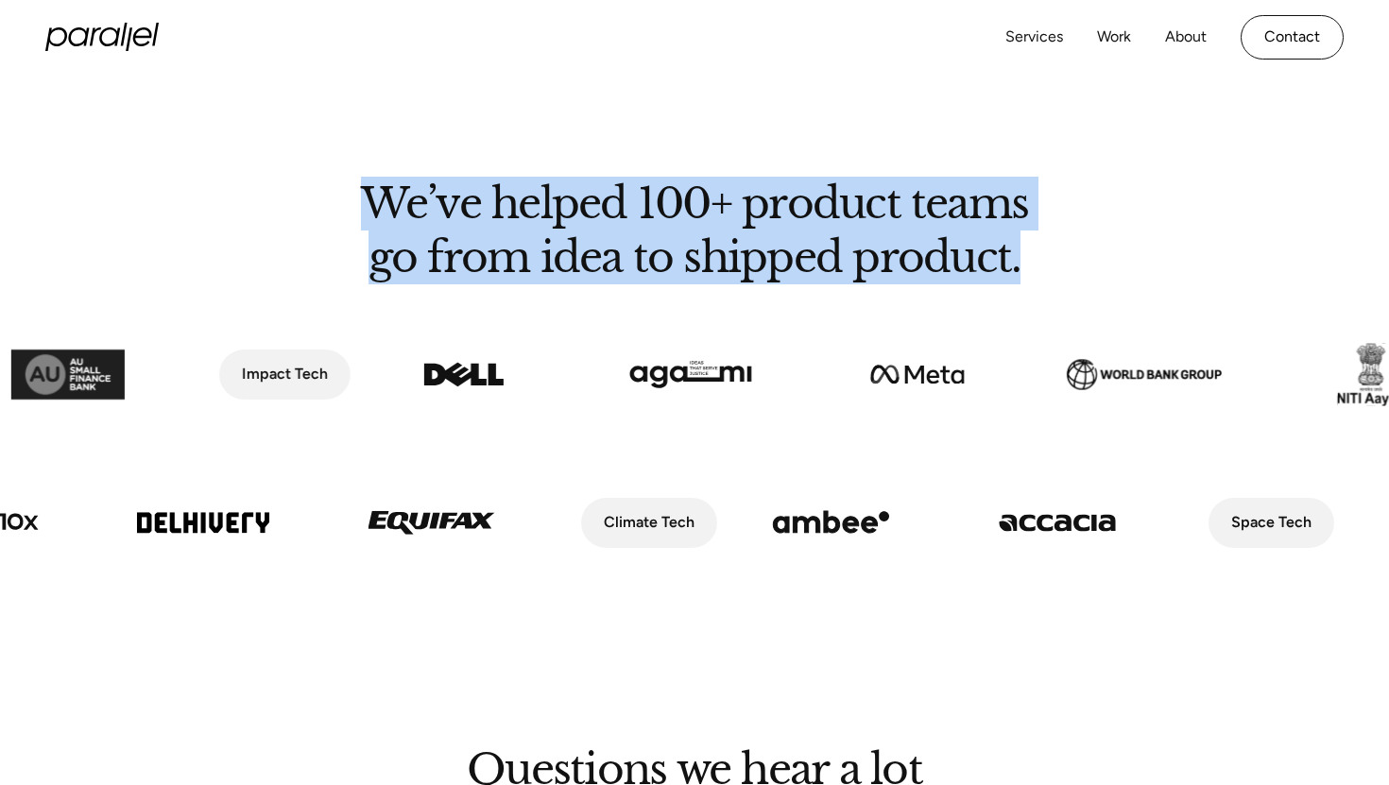
drag, startPoint x: 1025, startPoint y: 263, endPoint x: 647, endPoint y: 154, distance: 393.3
click at [647, 154] on section "We’ve helped 100+ product teams go from idea to shipped product. Health Tech Fi…" at bounding box center [694, 355] width 1389 height 557
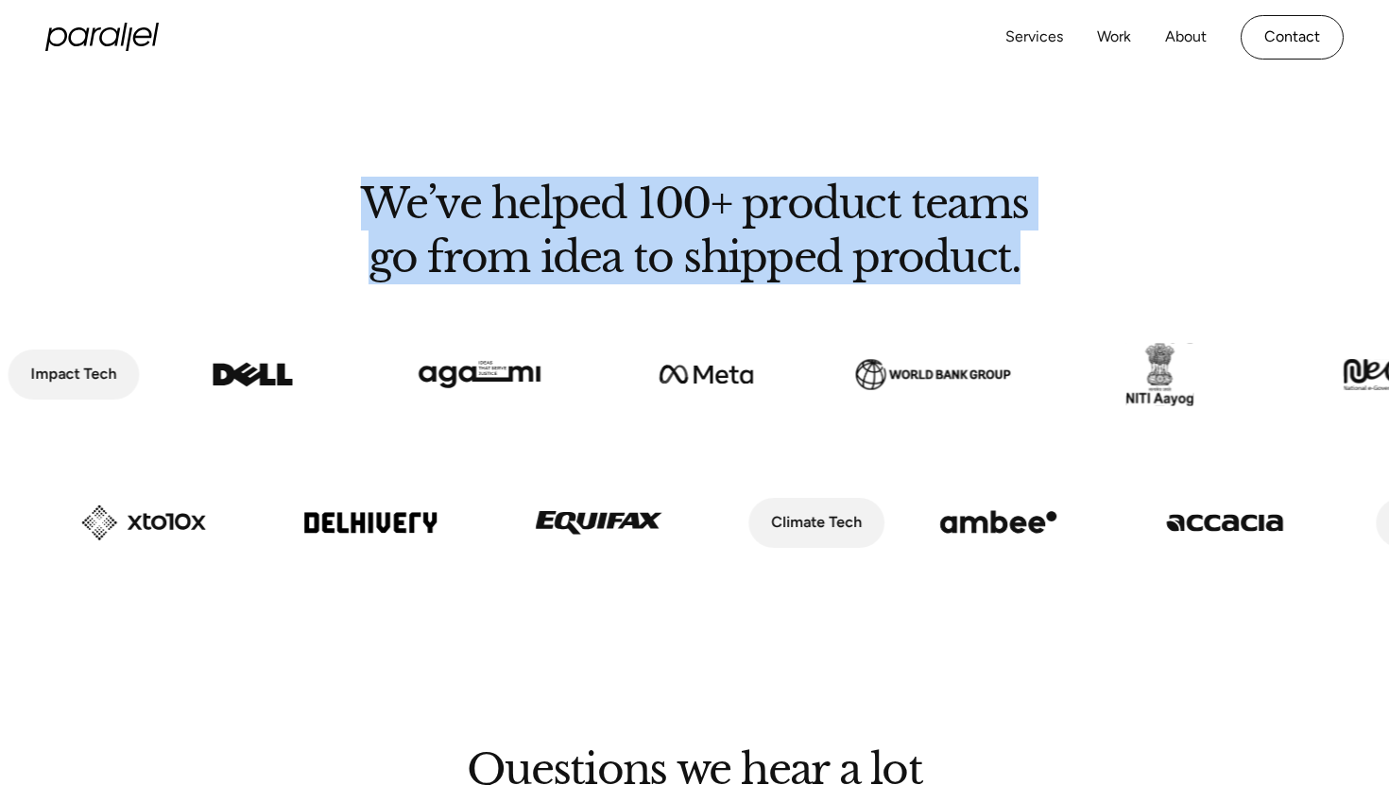
click at [344, 169] on div at bounding box center [694, 130] width 1389 height 106
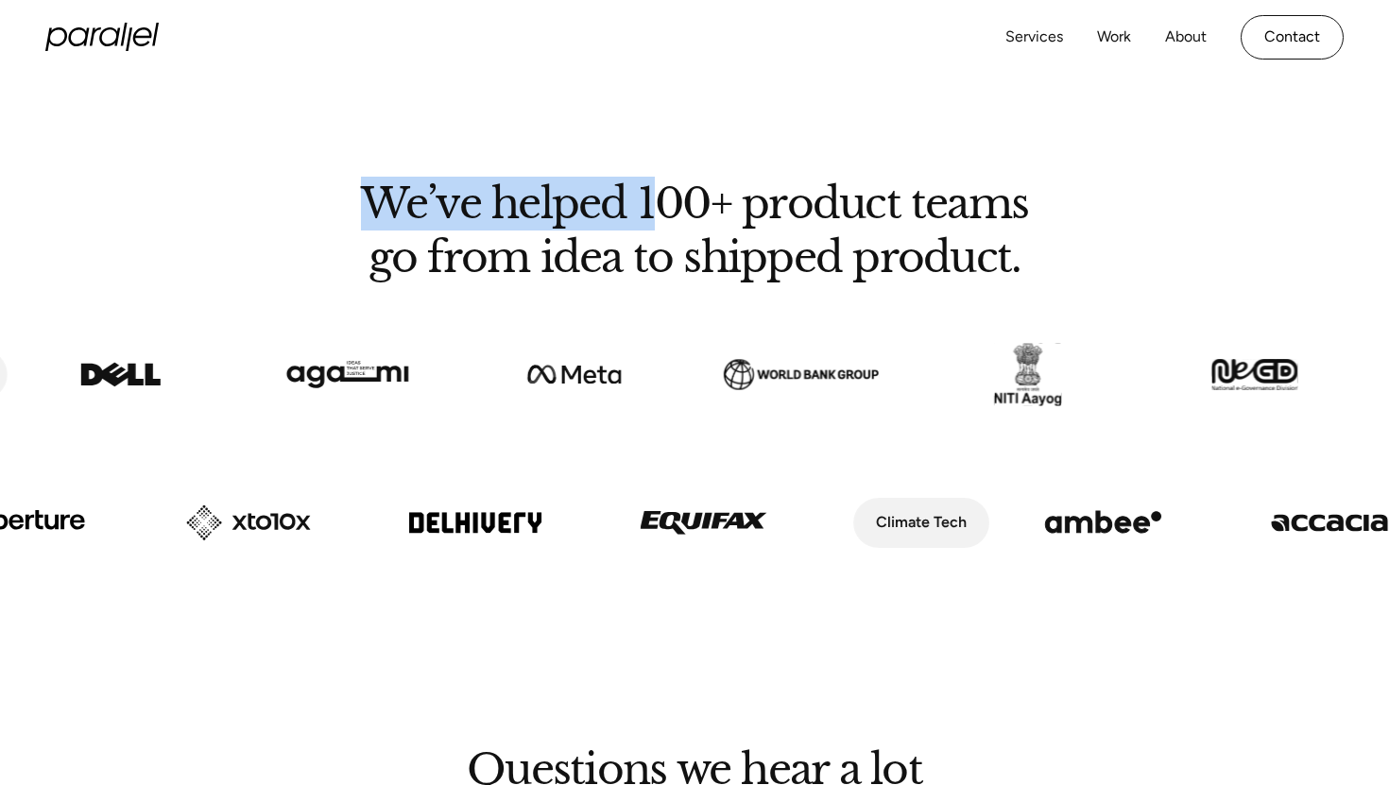
drag, startPoint x: 359, startPoint y: 182, endPoint x: 679, endPoint y: 227, distance: 322.5
click at [679, 227] on h2 "We’ve helped 100+ product teams go from idea to shipped product." at bounding box center [694, 228] width 879 height 90
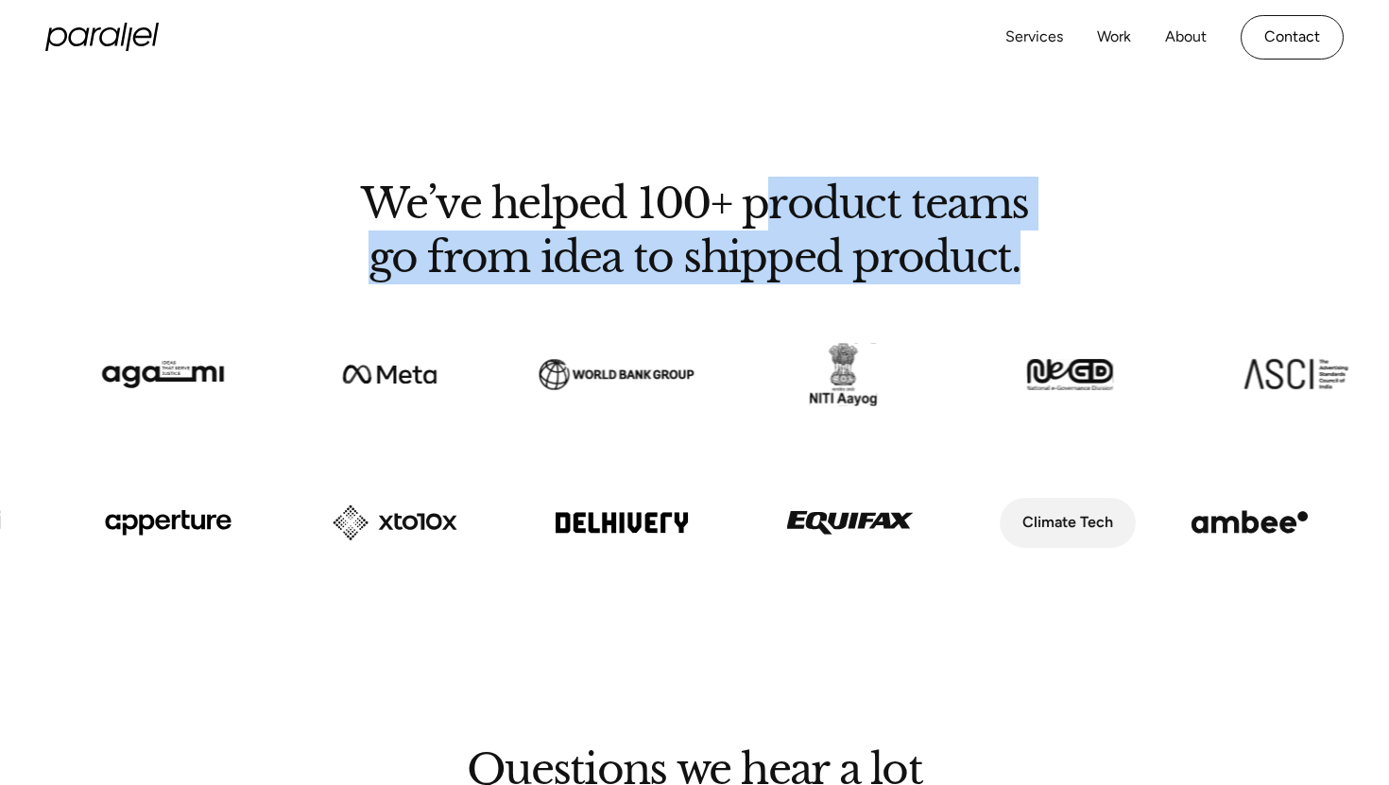
drag, startPoint x: 1024, startPoint y: 257, endPoint x: 761, endPoint y: 221, distance: 266.1
click at [761, 221] on h2 "We’ve helped 100+ product teams go from idea to shipped product." at bounding box center [694, 228] width 879 height 90
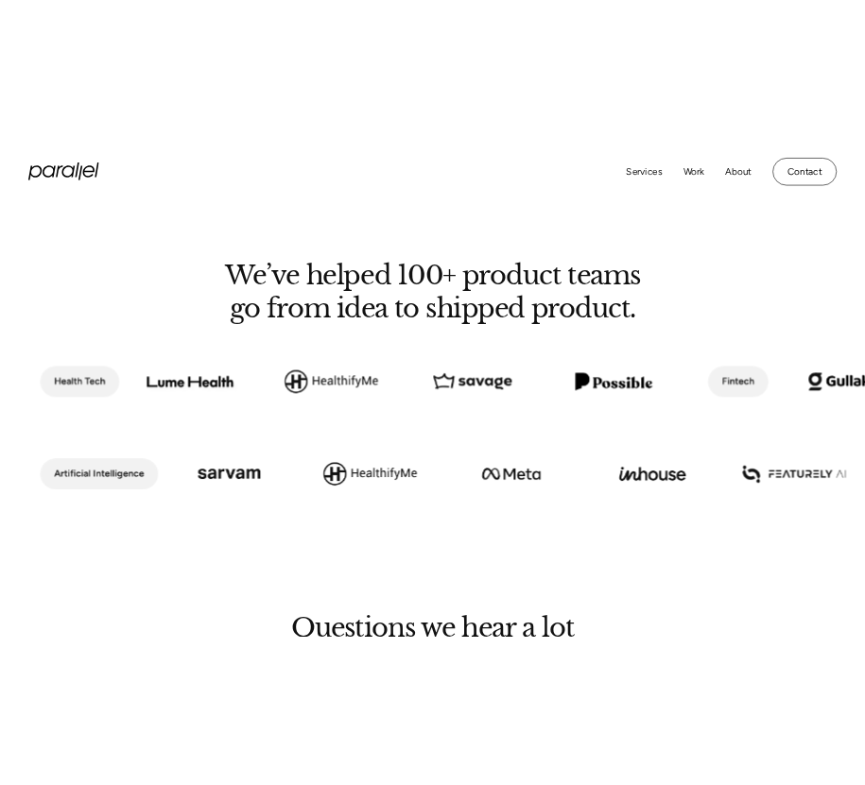
scroll to position [1349, 0]
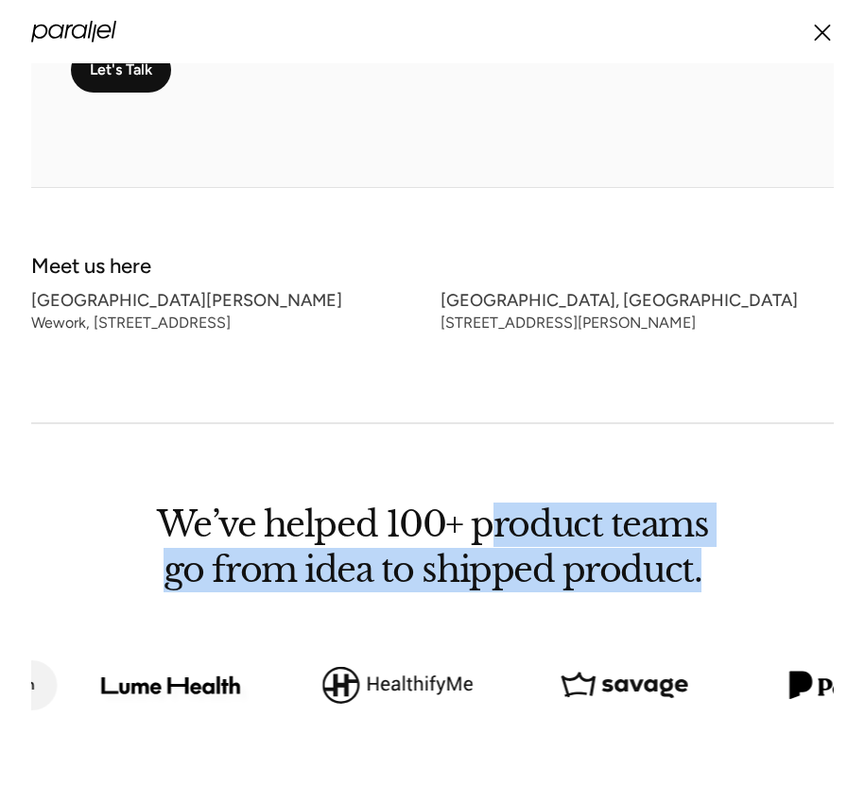
click at [519, 519] on h2 "We’ve helped 100+ product teams go from idea to shipped product." at bounding box center [432, 545] width 737 height 74
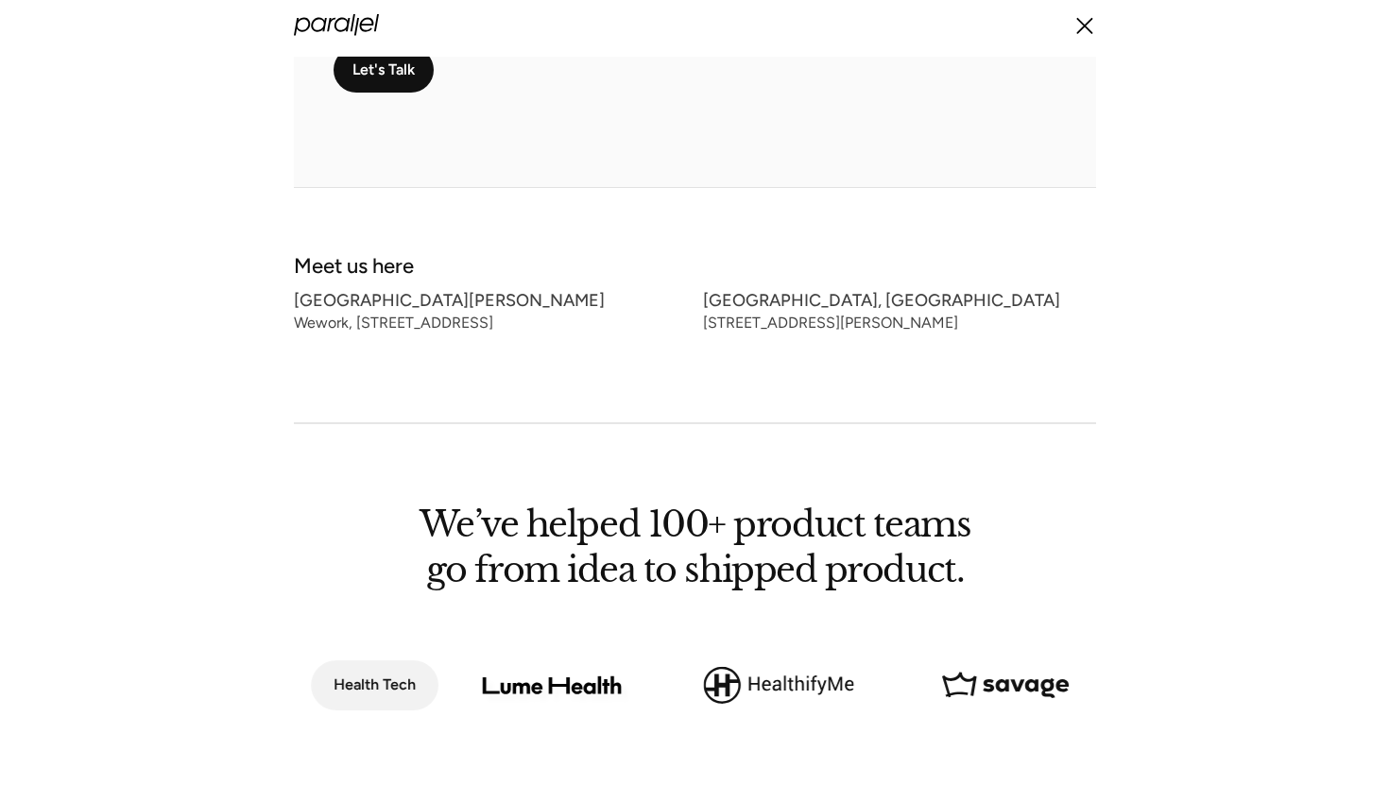
scroll to position [1421, 0]
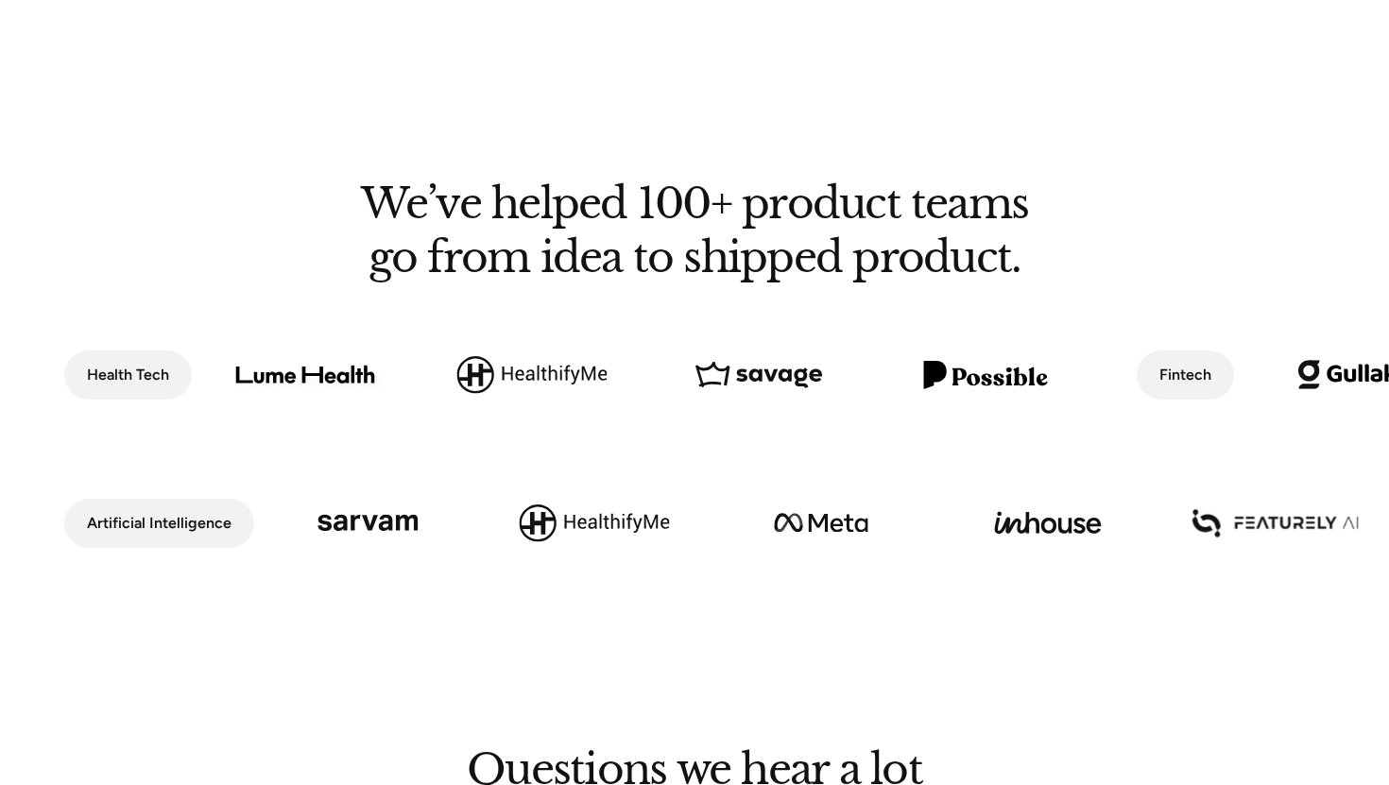
click at [745, 212] on h2 "We’ve helped 100+ product teams go from idea to shipped product." at bounding box center [694, 228] width 879 height 90
click at [723, 207] on h2 "We’ve helped 100+ product teams go from idea to shipped product." at bounding box center [694, 228] width 879 height 90
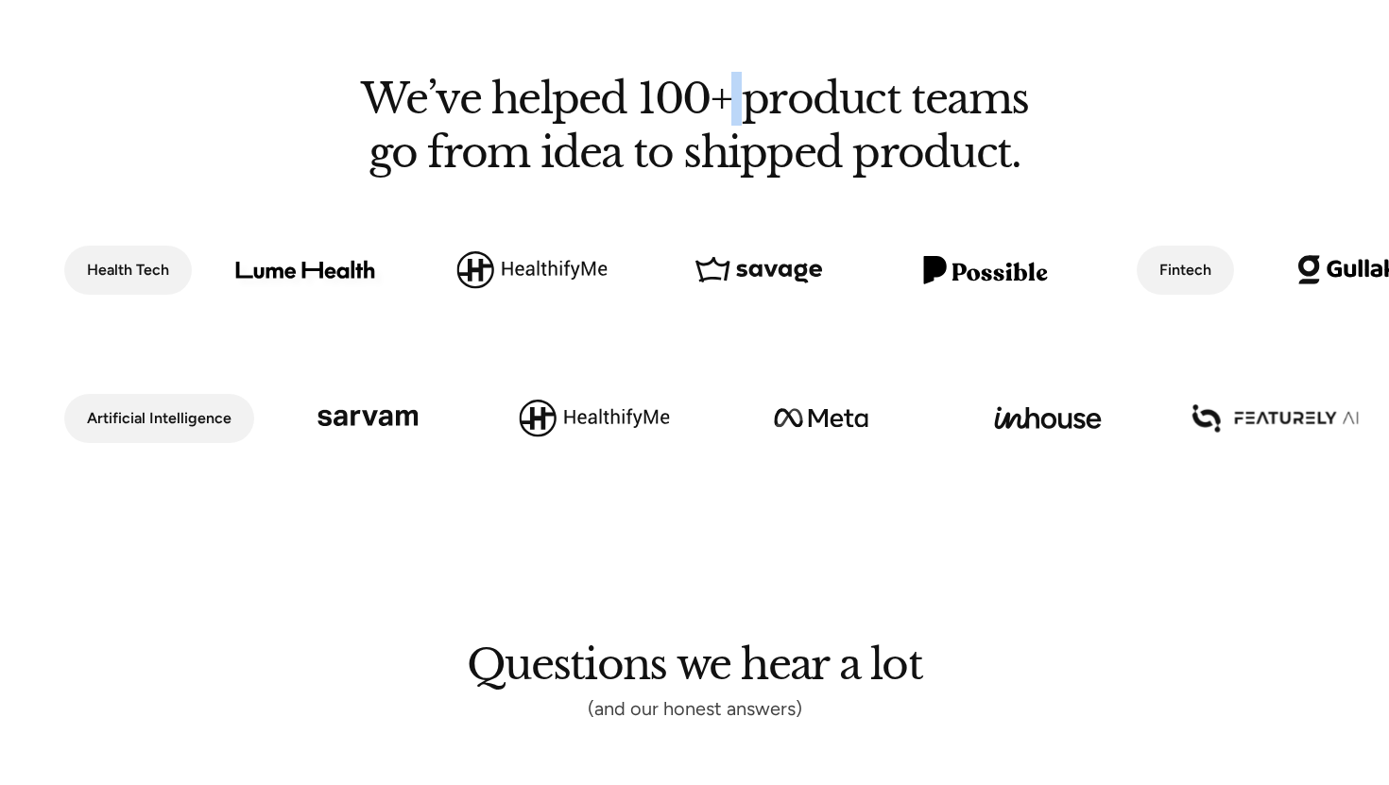
scroll to position [1528, 0]
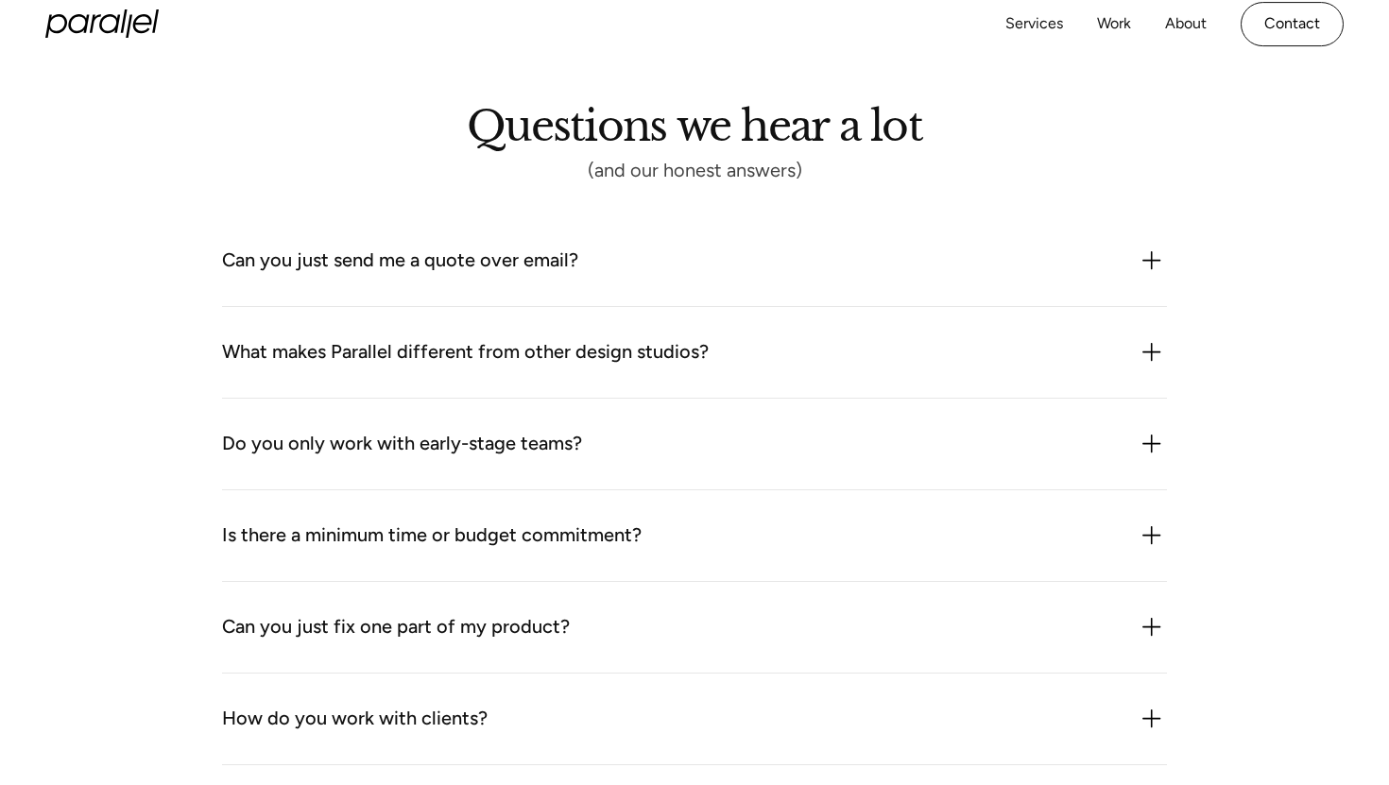
scroll to position [2074, 0]
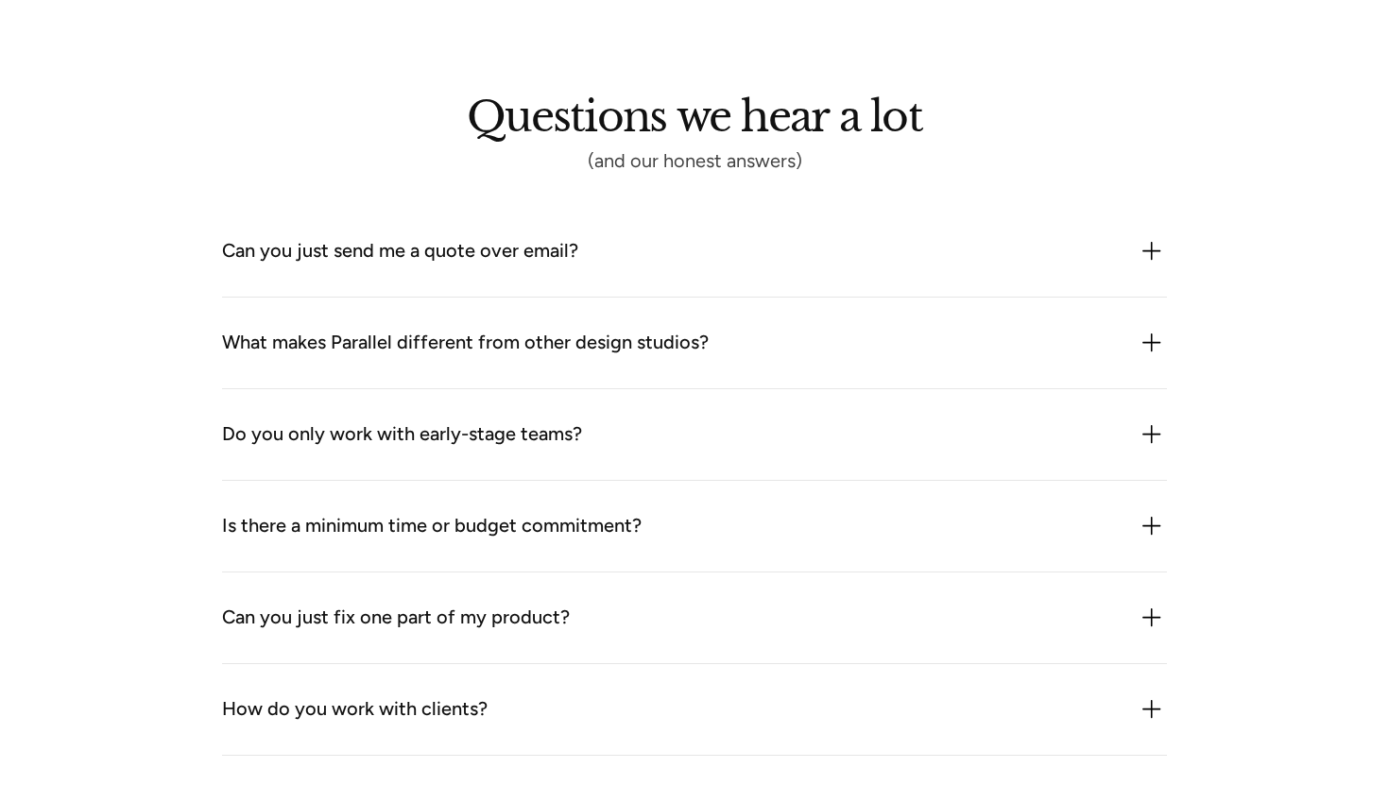
click at [713, 270] on div "Can you just send me a quote over email? We could but it probably wouldn’t be h…" at bounding box center [694, 252] width 945 height 92
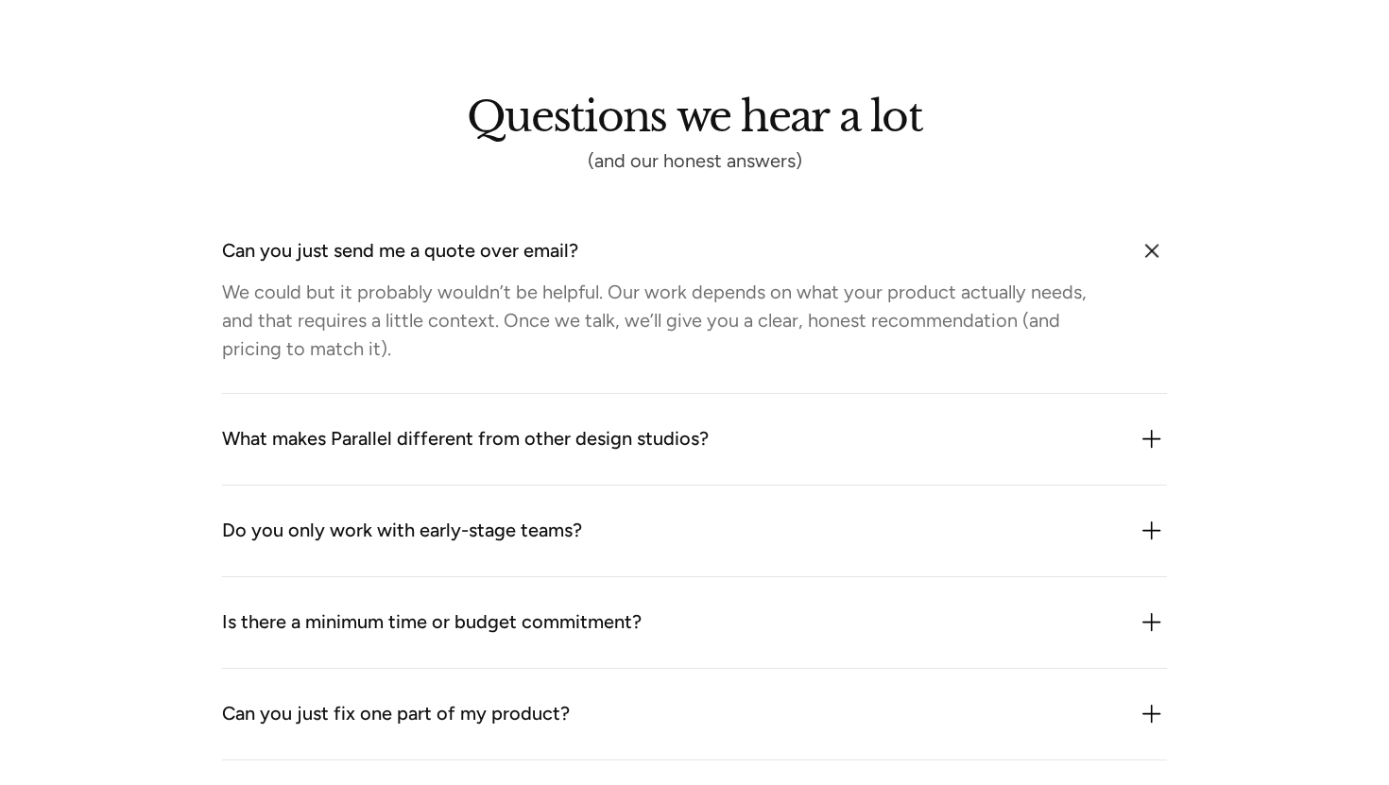
click at [713, 270] on div "Can you just send me a quote over email? We could but it probably wouldn’t be h…" at bounding box center [694, 300] width 945 height 188
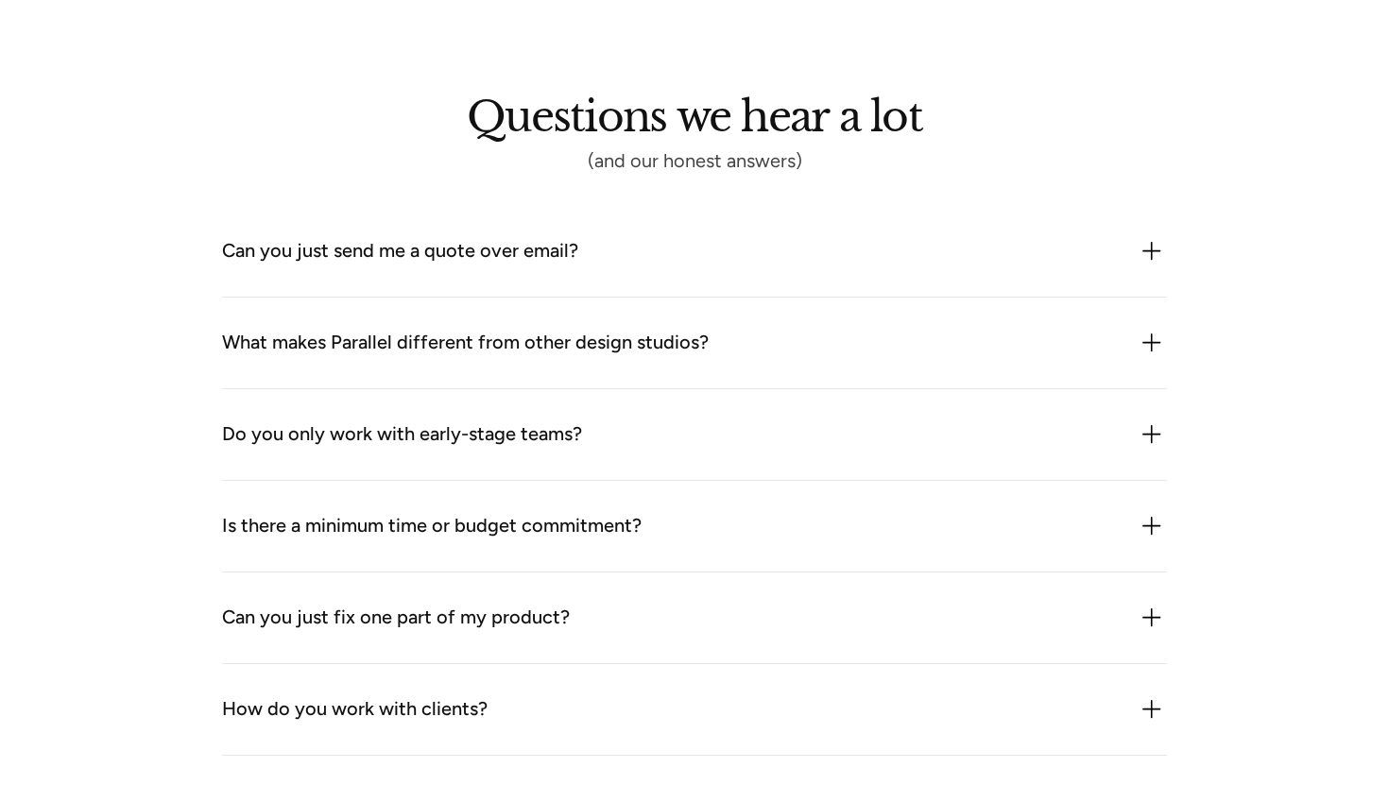
click at [696, 303] on div "What makes Parallel different from other design studios? We combine product thi…" at bounding box center [694, 344] width 945 height 92
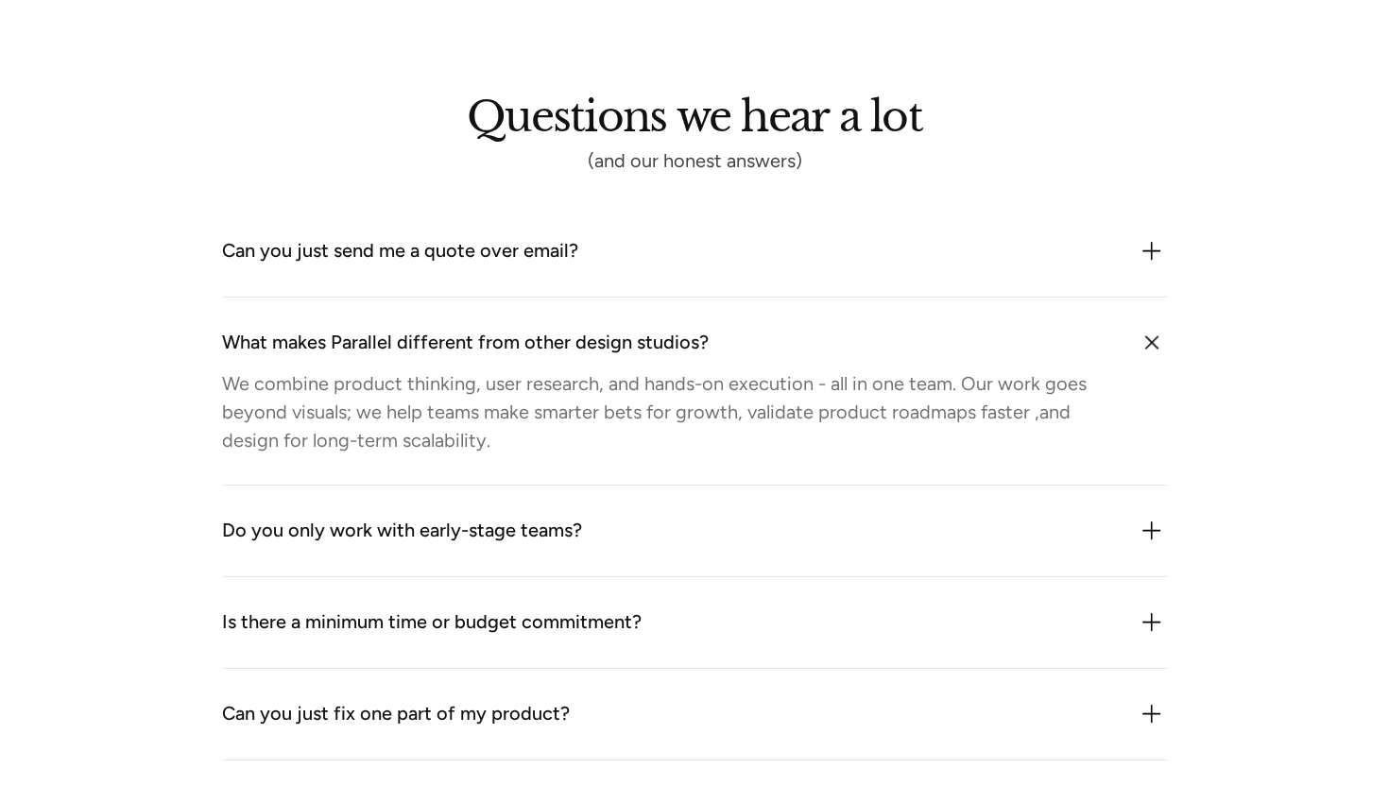
click at [696, 303] on div "What makes Parallel different from other design studios? We combine product thi…" at bounding box center [694, 392] width 945 height 188
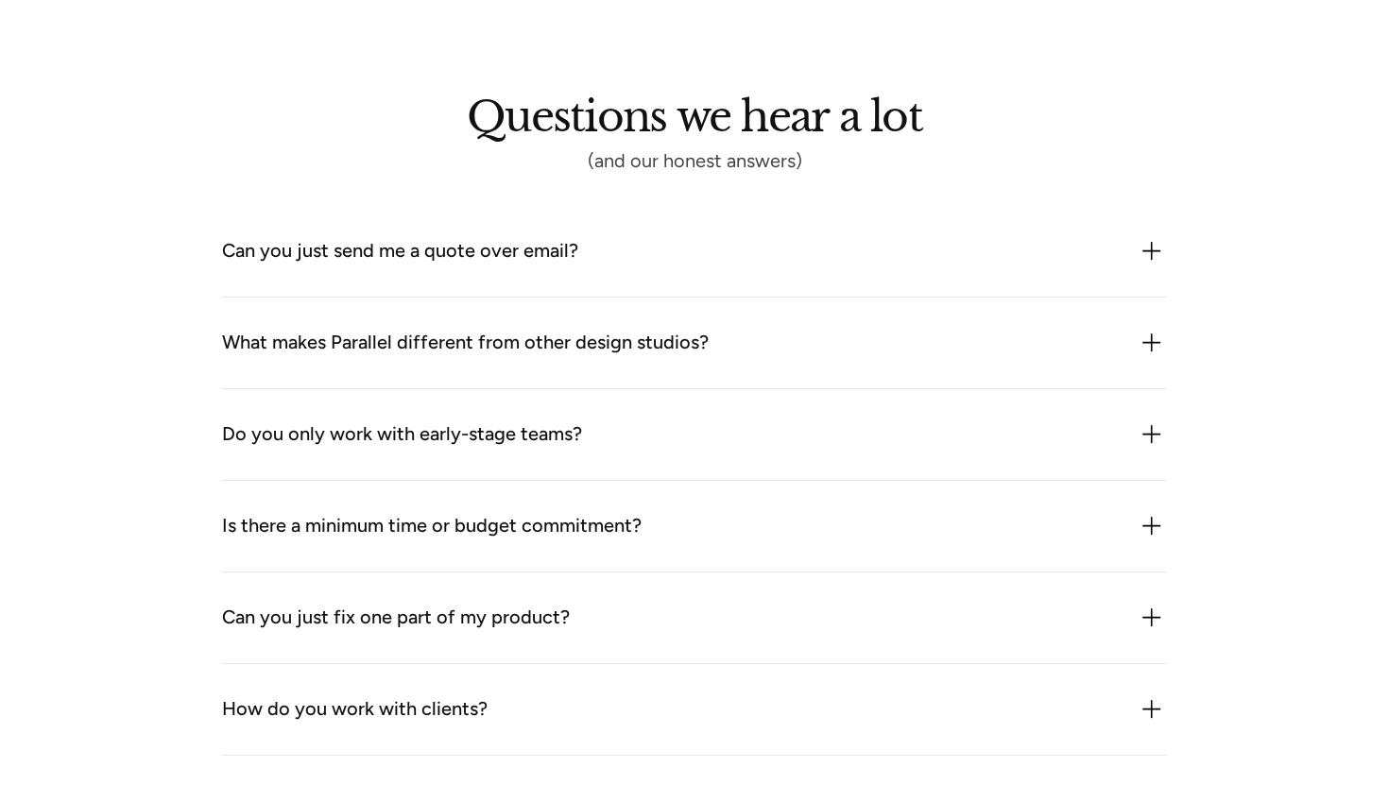
click at [601, 428] on div "Do you only work with early-stage teams?" at bounding box center [694, 435] width 945 height 30
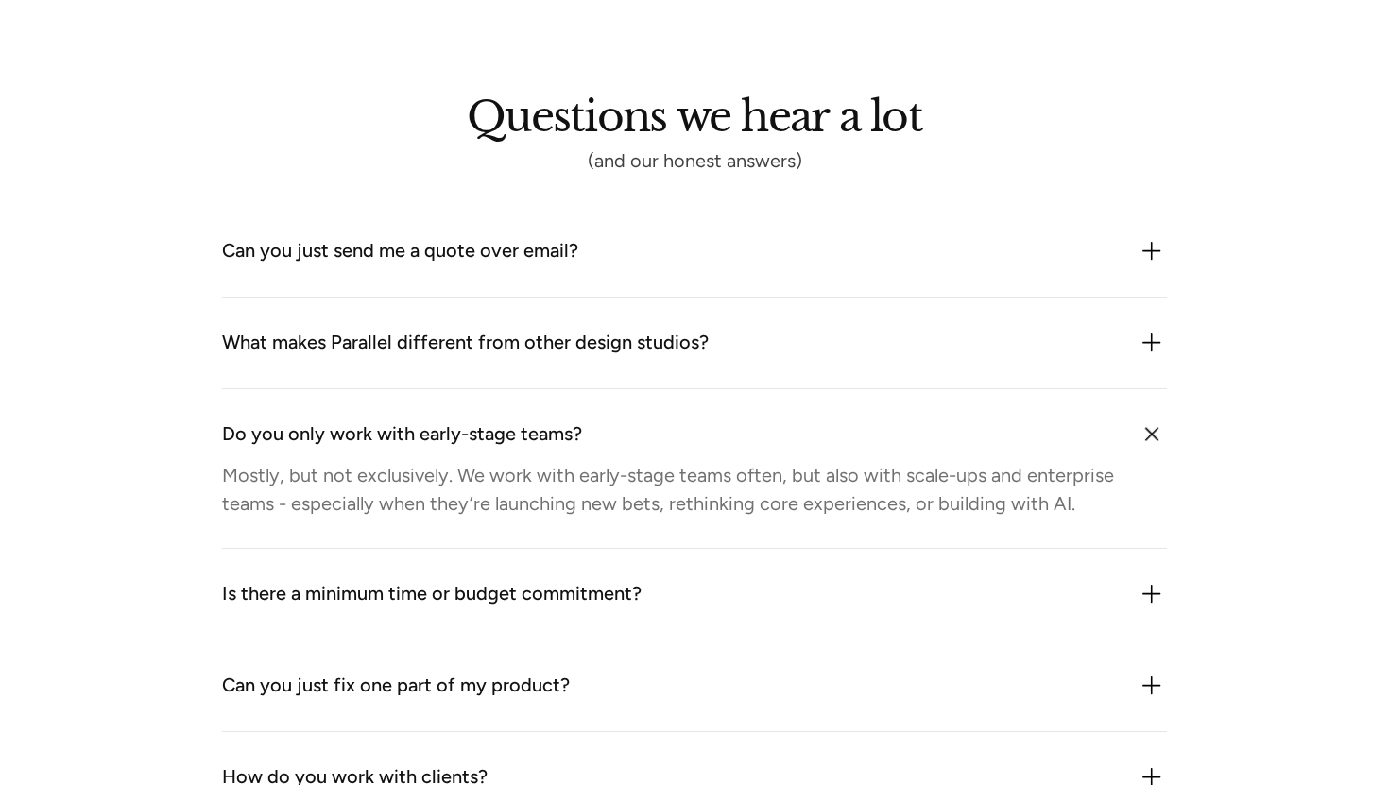
click at [601, 428] on div "Do you only work with early-stage teams?" at bounding box center [694, 435] width 945 height 30
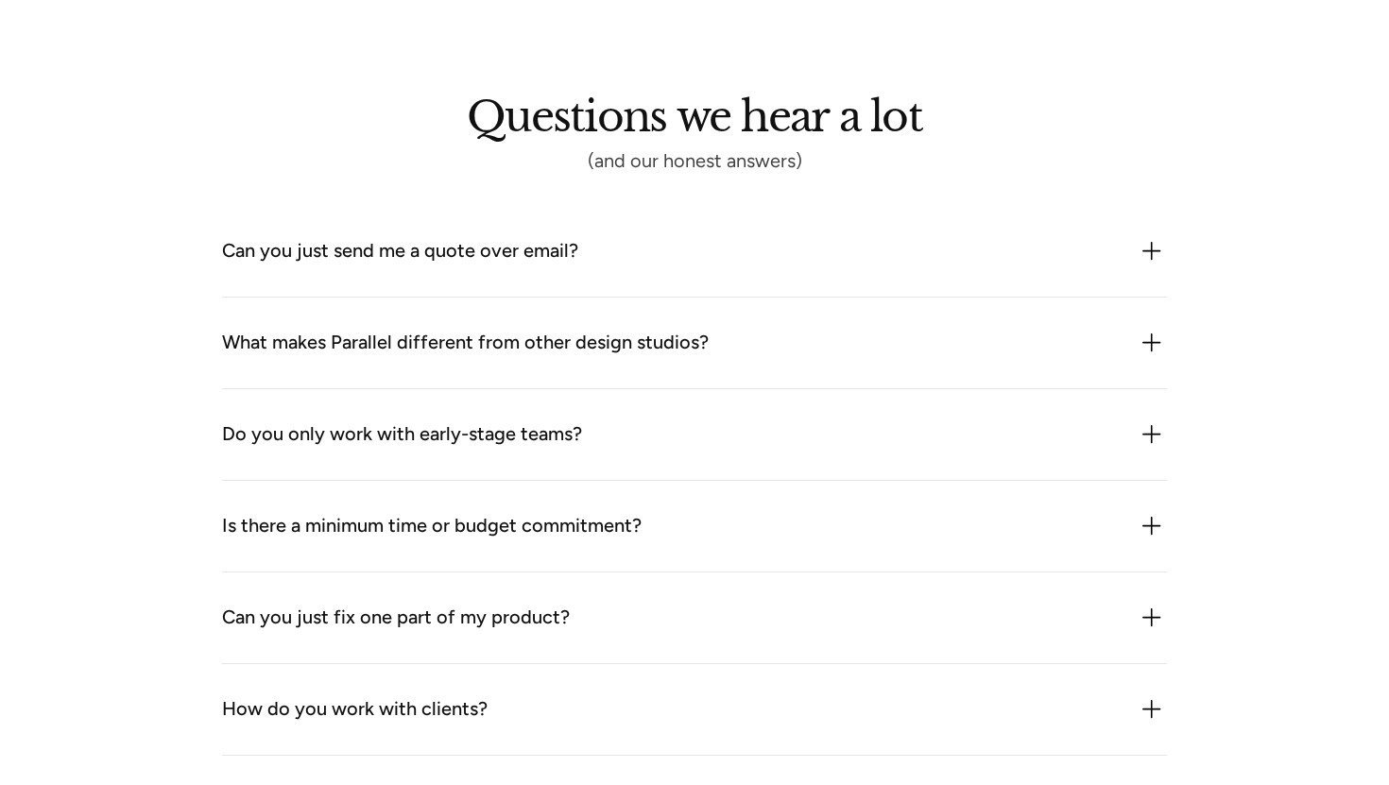
click at [562, 512] on div "Is there a minimum time or budget commitment?" at bounding box center [432, 526] width 420 height 30
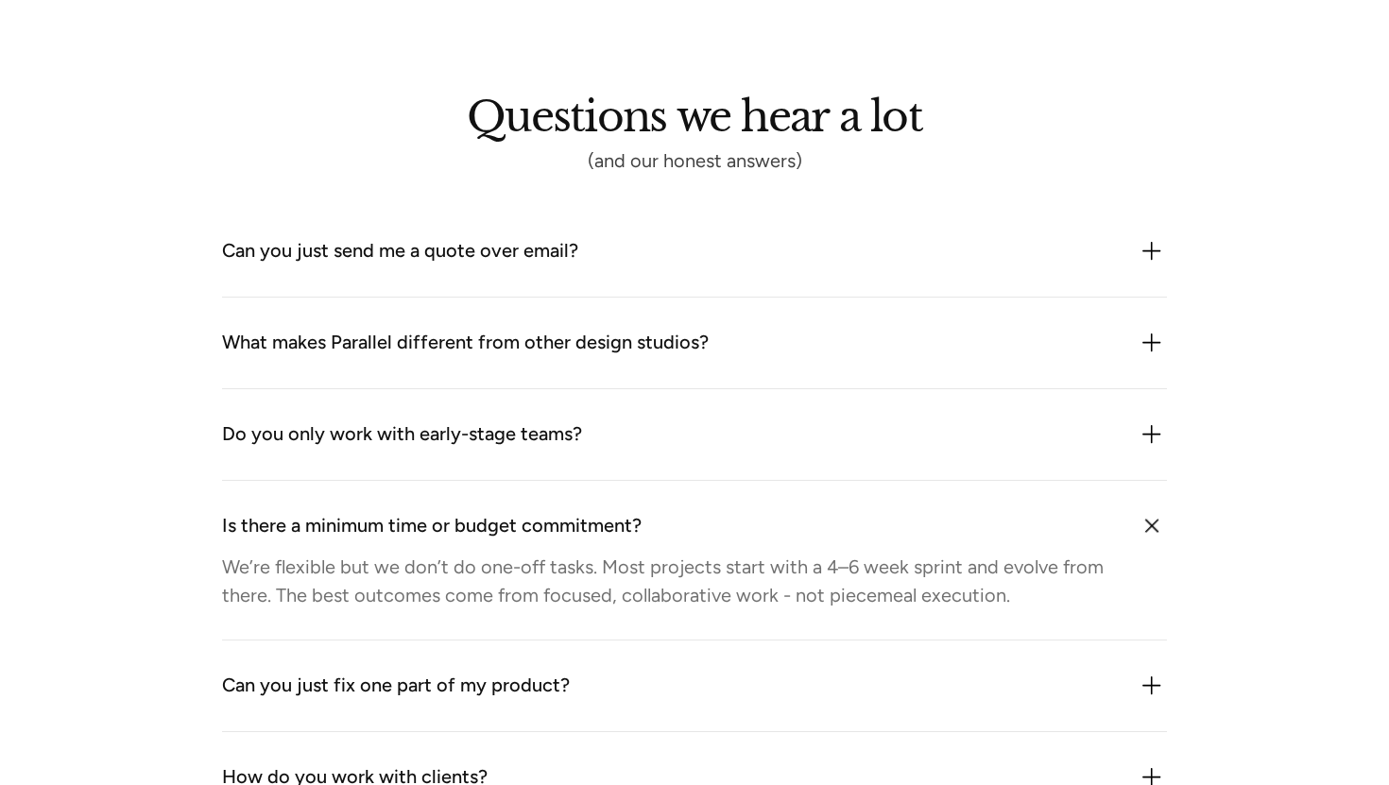
click at [562, 512] on div "Is there a minimum time or budget commitment?" at bounding box center [432, 526] width 420 height 30
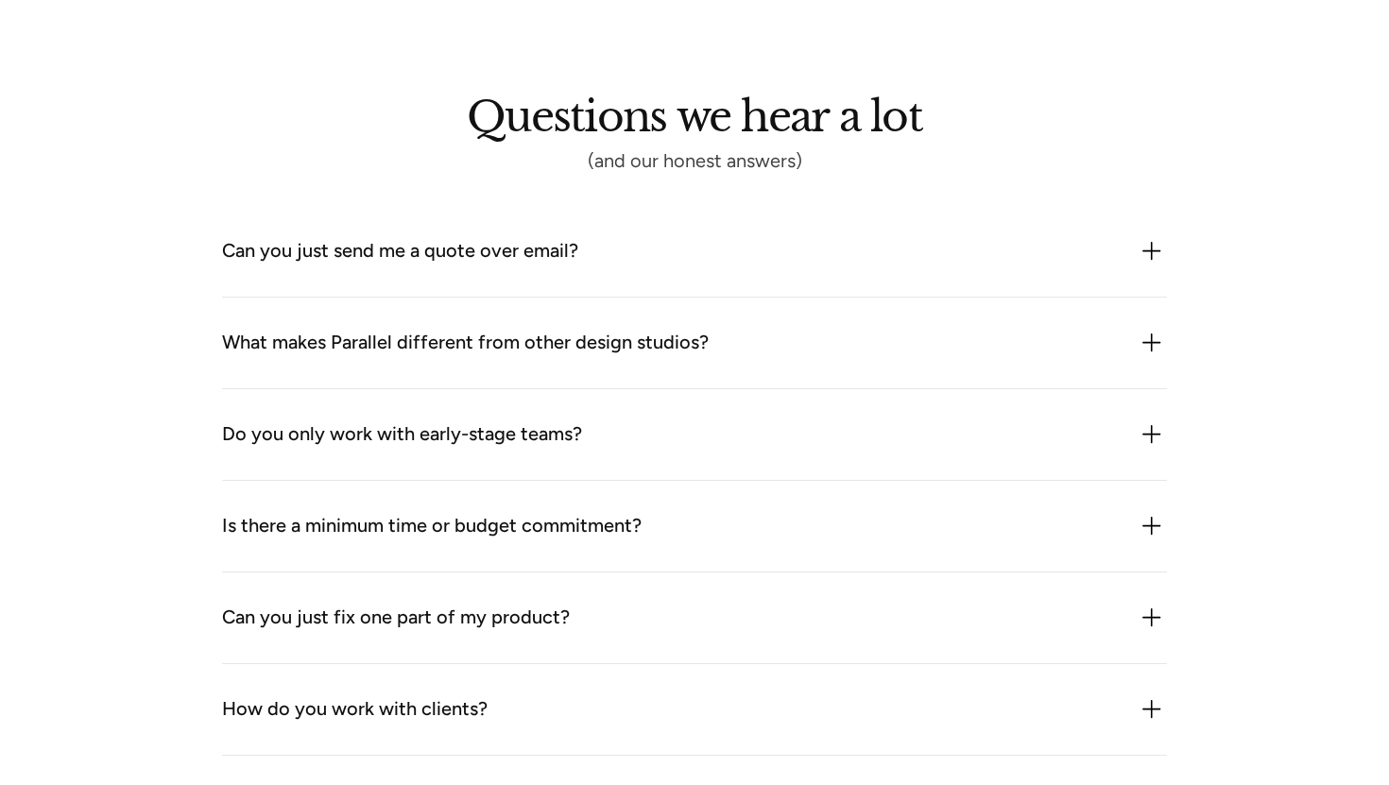
click at [521, 610] on div "Can you just fix one part of my product?" at bounding box center [396, 618] width 348 height 30
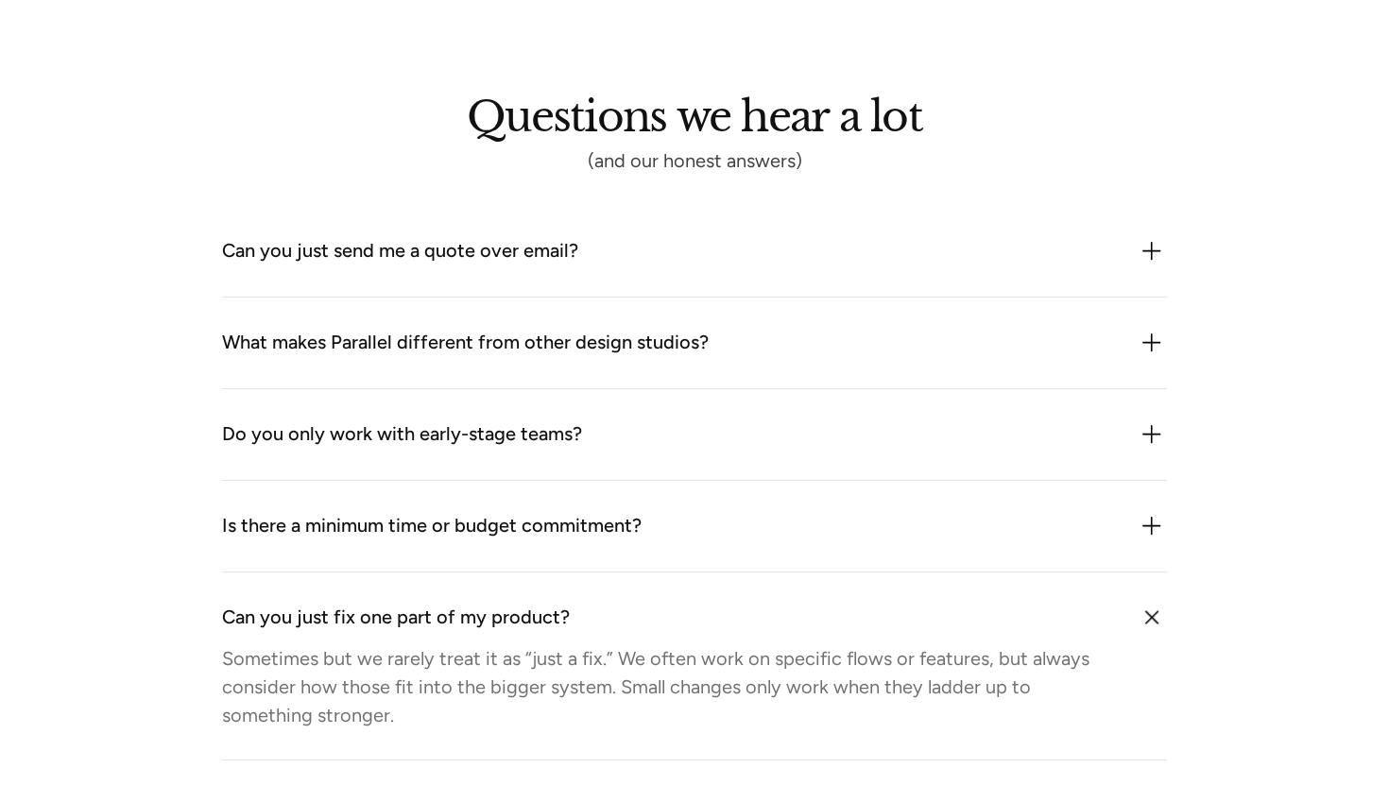
click at [521, 610] on div "Can you just fix one part of my product?" at bounding box center [396, 618] width 348 height 30
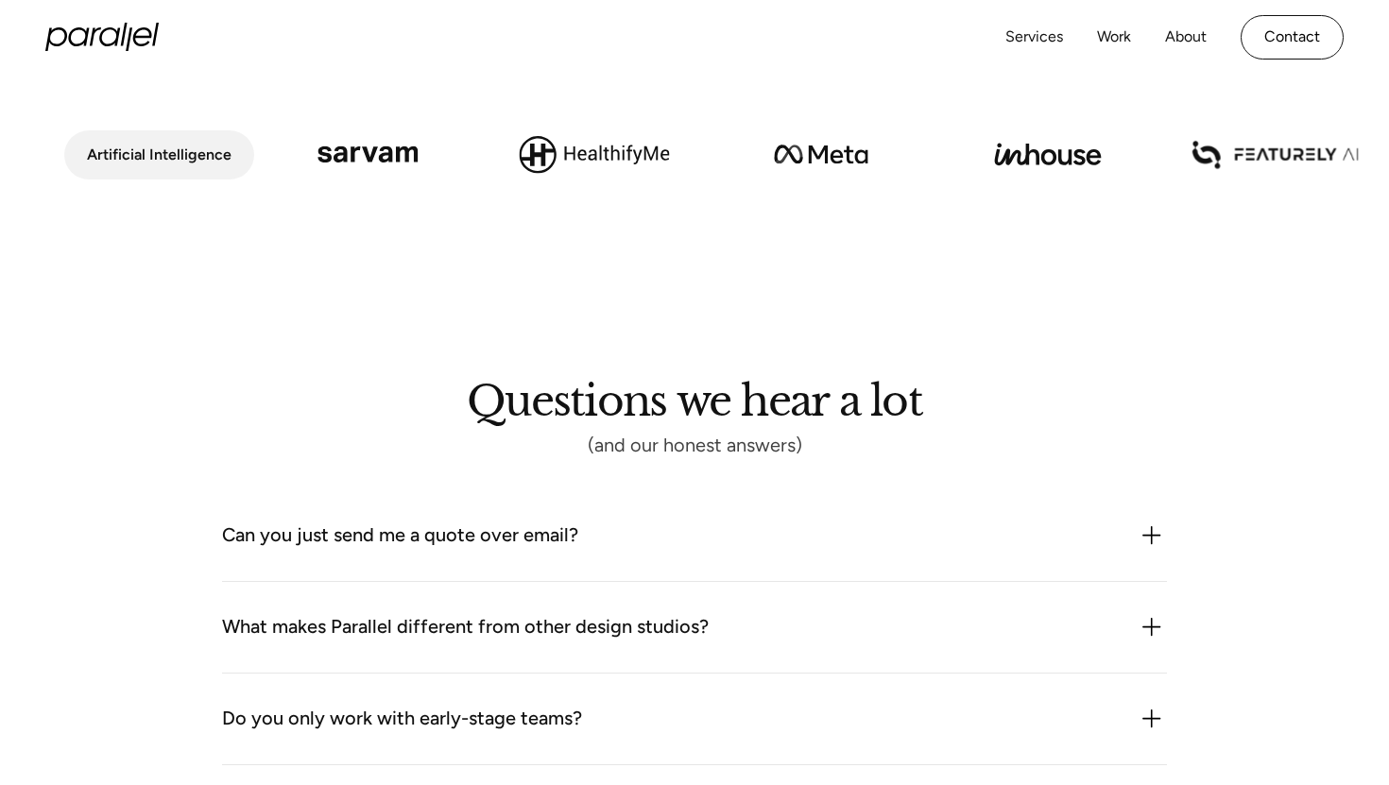
scroll to position [1777, 0]
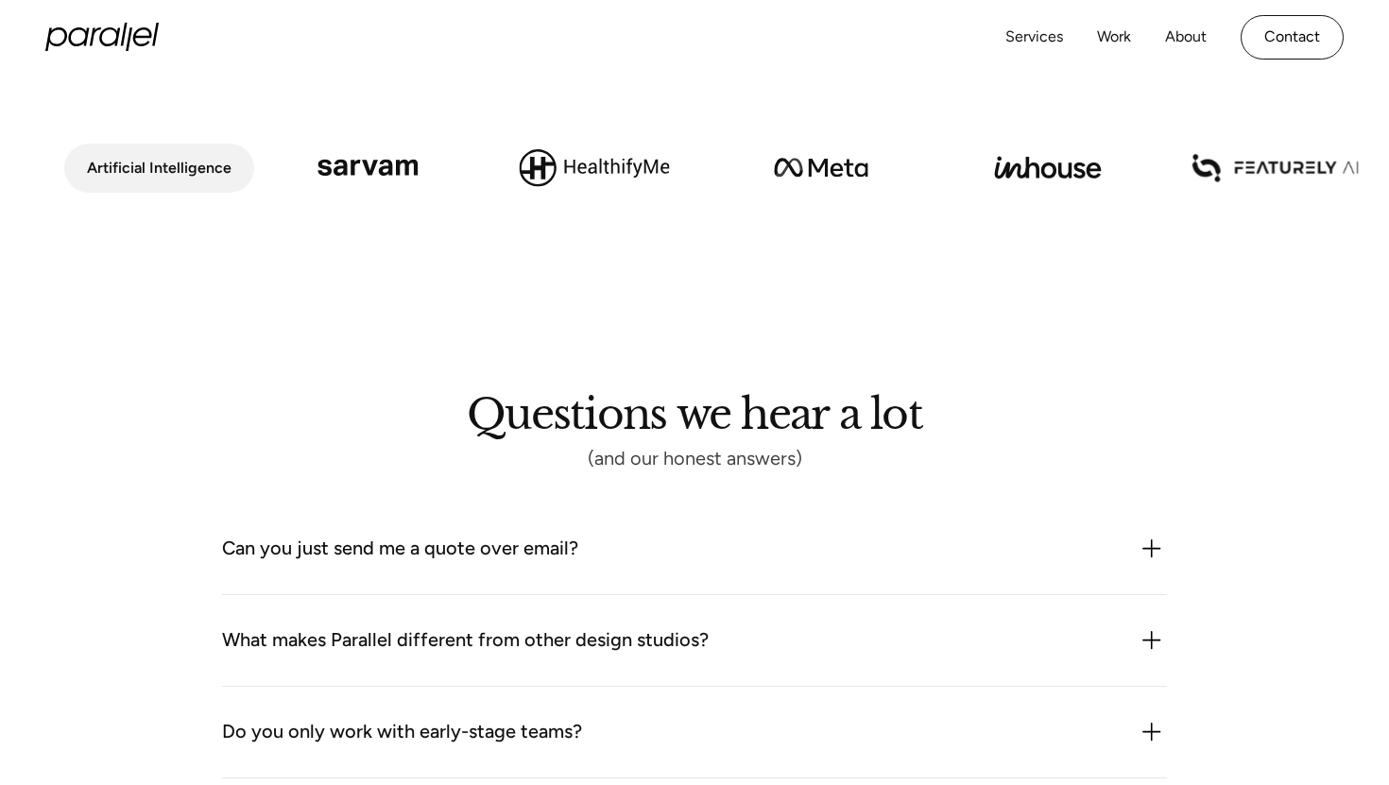
click at [378, 163] on img at bounding box center [367, 167] width 227 height 129
click at [524, 168] on img at bounding box center [594, 167] width 227 height 129
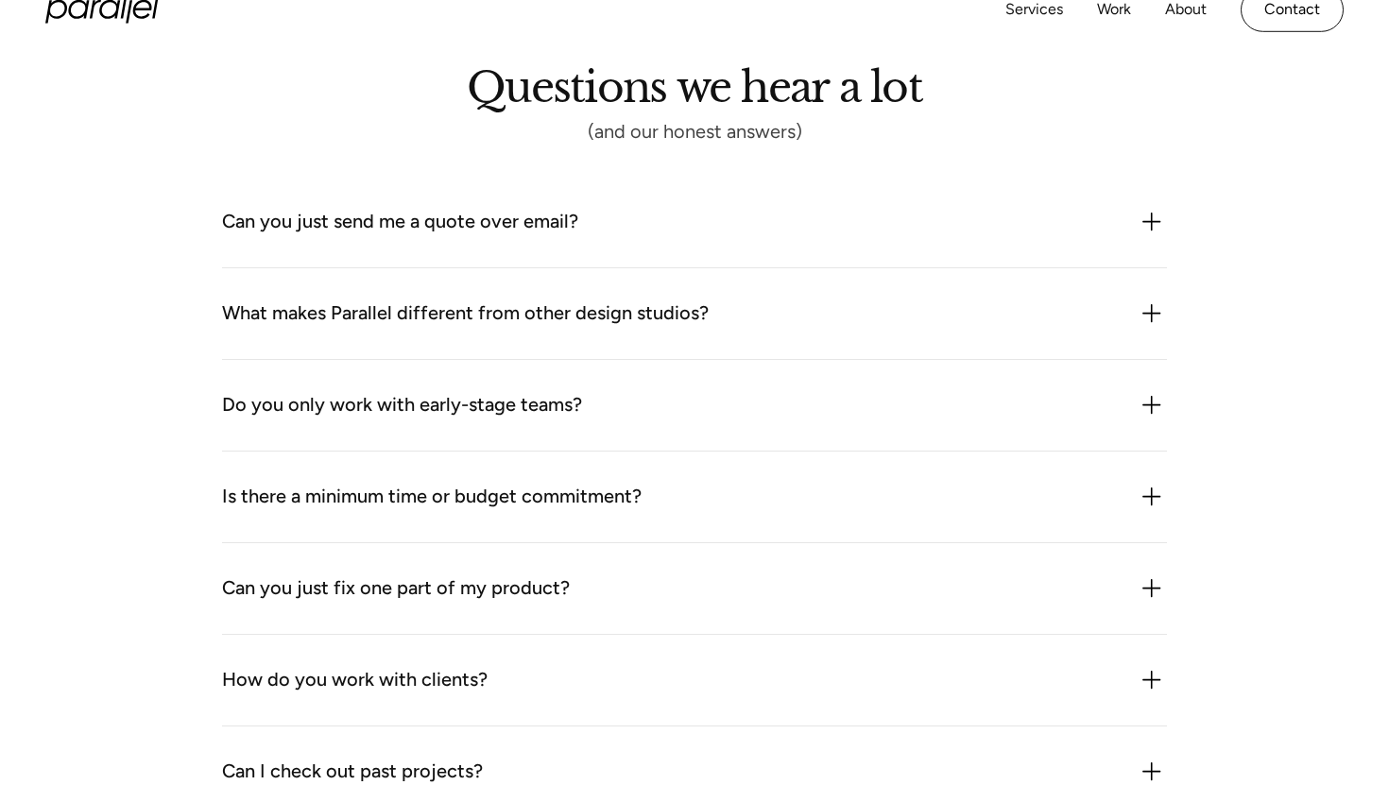
scroll to position [2102, 0]
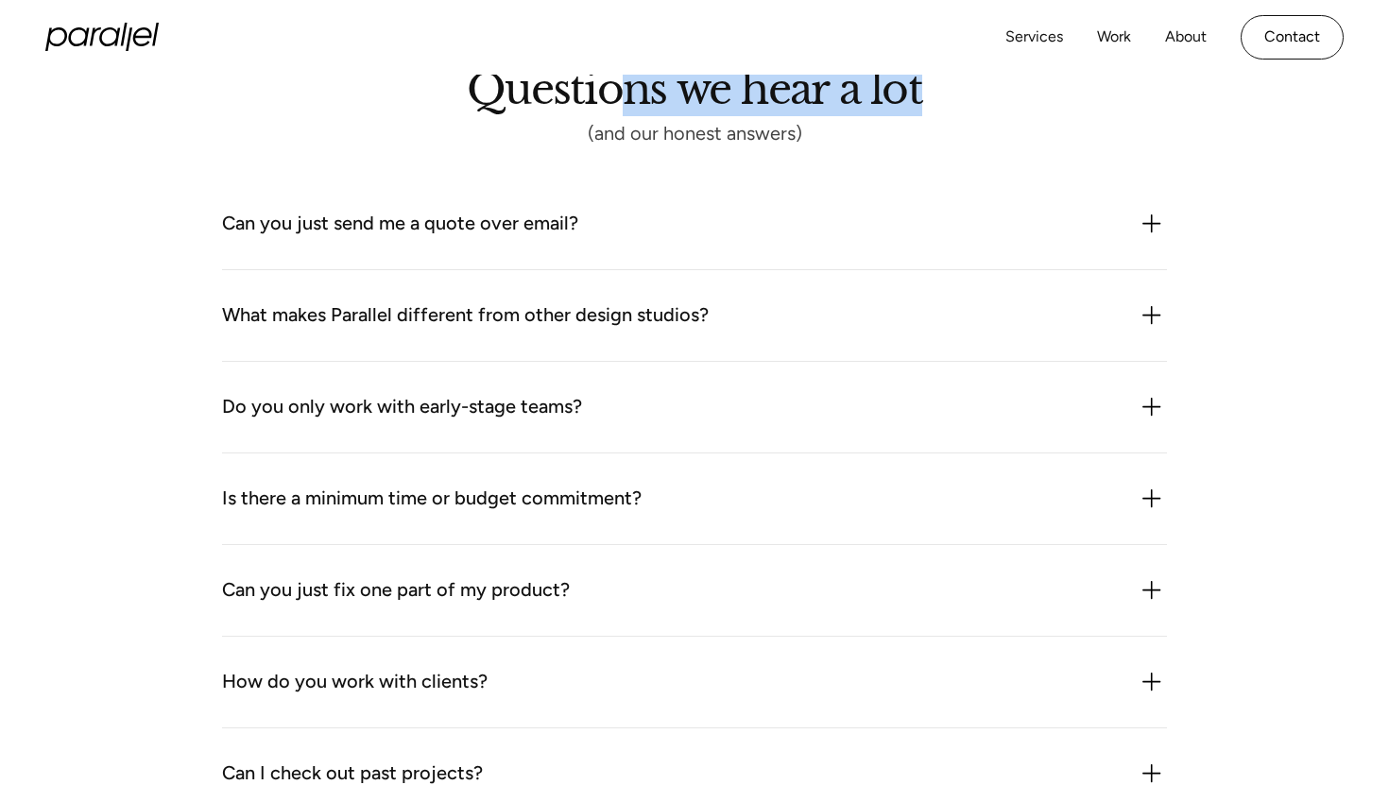
drag, startPoint x: 925, startPoint y: 94, endPoint x: 627, endPoint y: 102, distance: 298.7
click at [627, 102] on div "Questions we hear a lot (and our honest answers) Can you just send me a quote o…" at bounding box center [694, 538] width 945 height 928
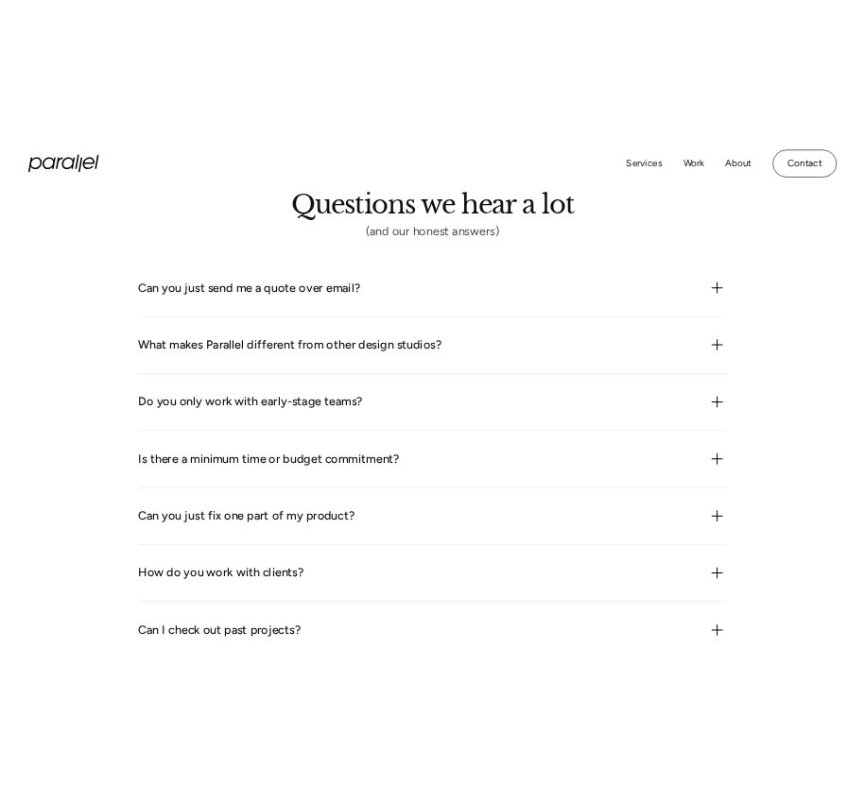
scroll to position [2326, 0]
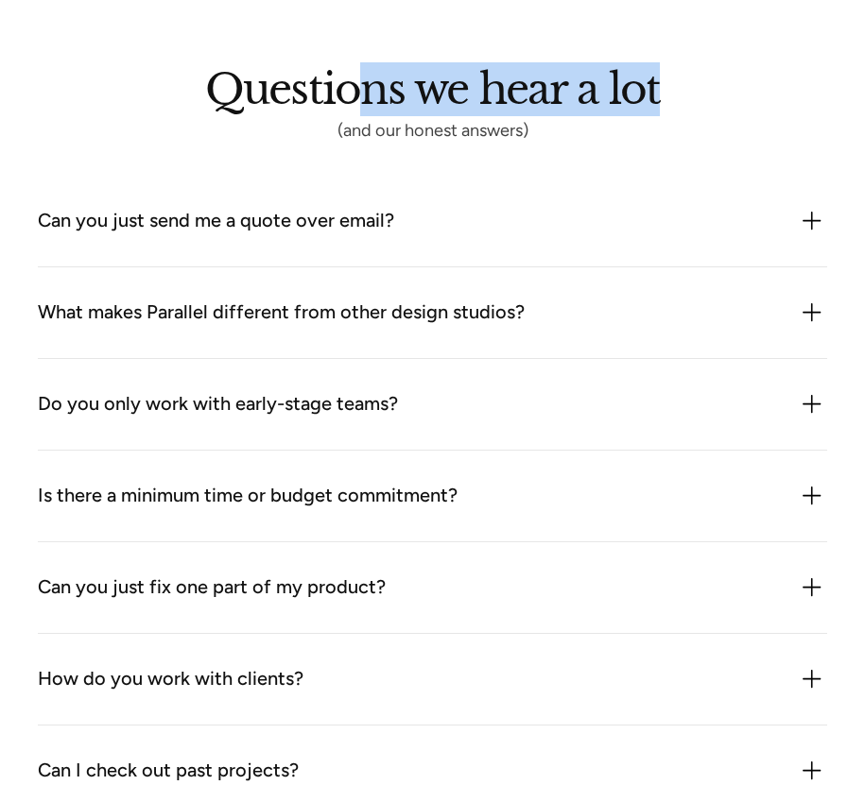
click at [590, 91] on h2 "Questions we hear a lot" at bounding box center [432, 96] width 455 height 42
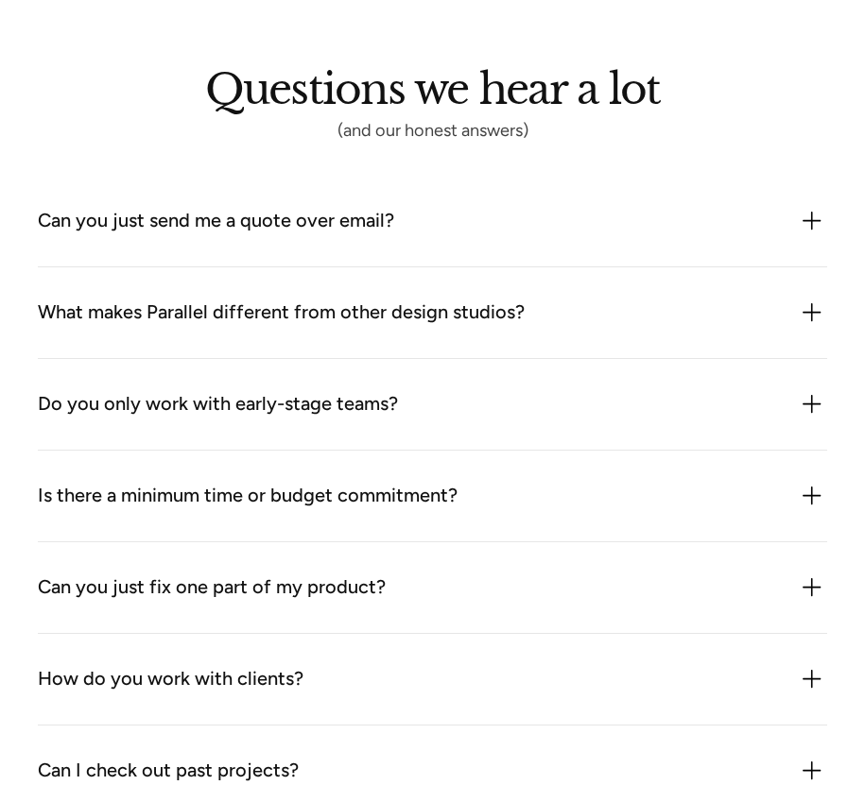
click at [609, 96] on h2 "Questions we hear a lot" at bounding box center [432, 96] width 455 height 42
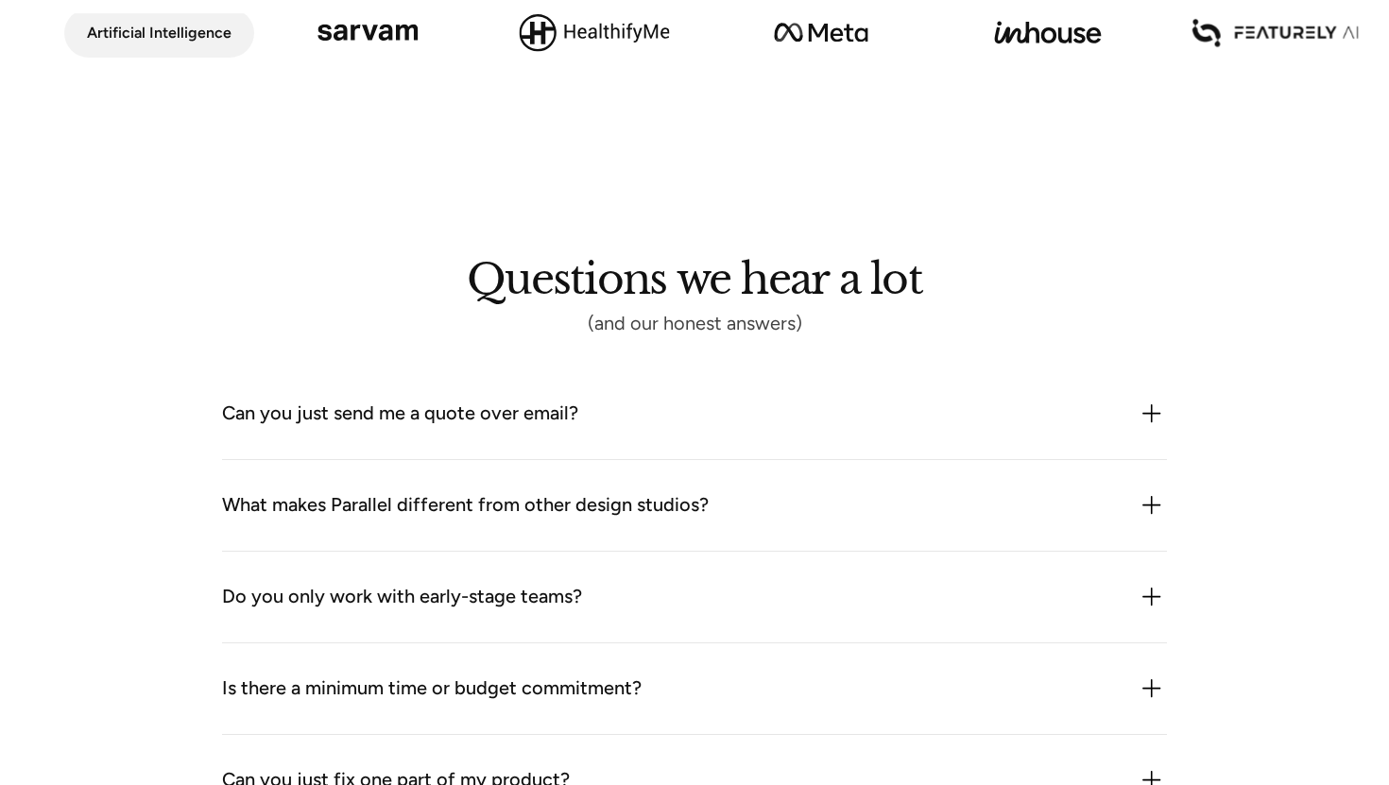
scroll to position [1904, 0]
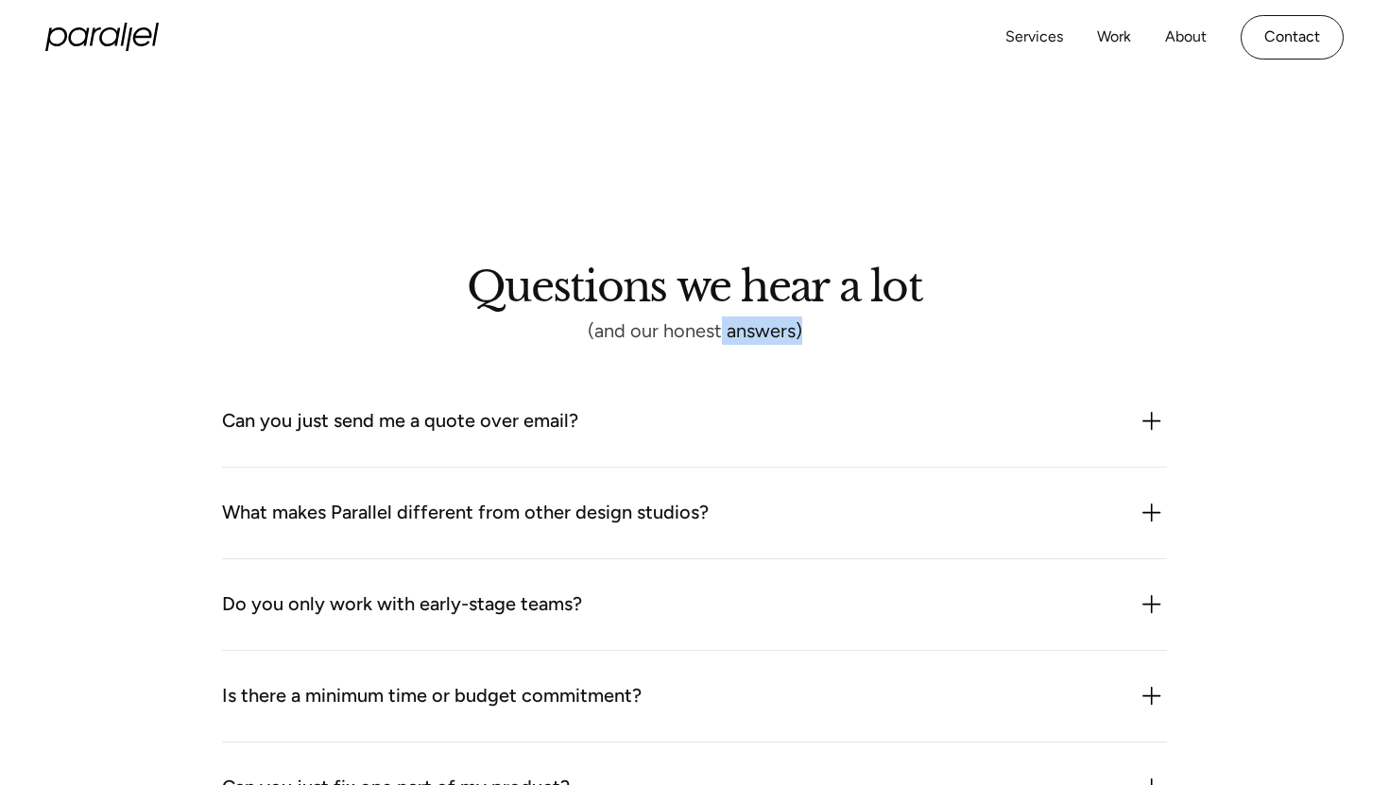
drag, startPoint x: 803, startPoint y: 331, endPoint x: 722, endPoint y: 327, distance: 81.4
click at [722, 327] on div "(and our honest answers)" at bounding box center [694, 330] width 455 height 13
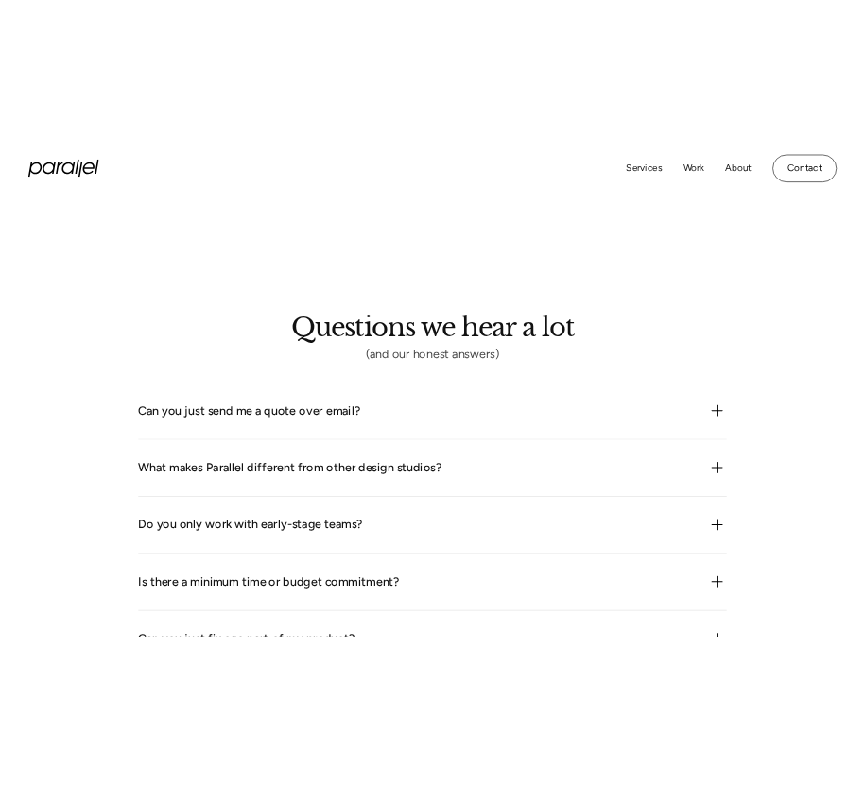
scroll to position [2179, 0]
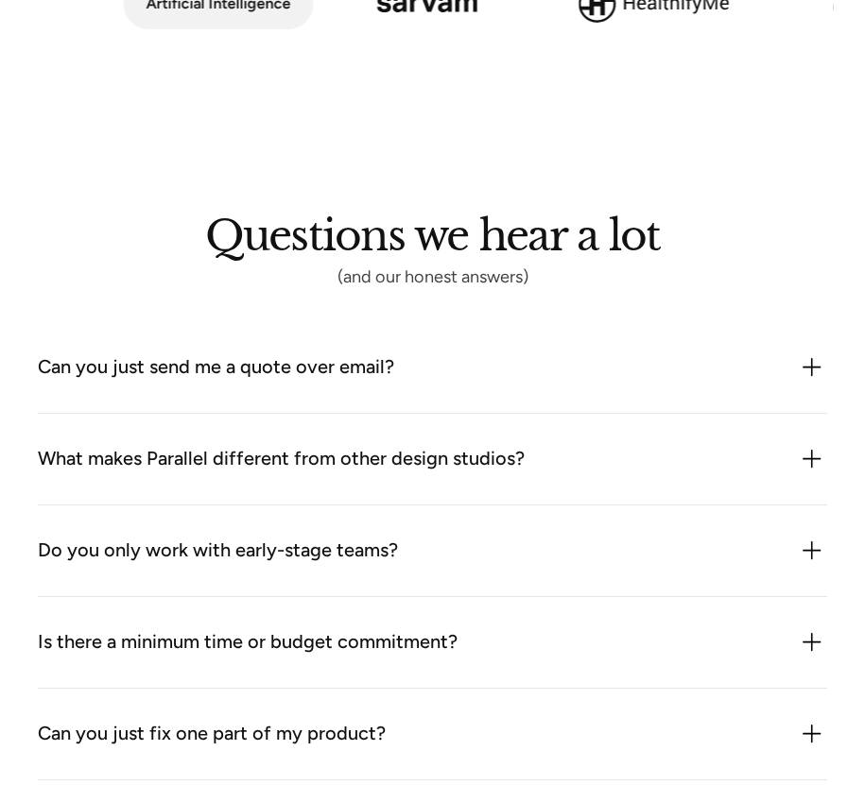
click at [488, 280] on div "(and our honest answers)" at bounding box center [432, 277] width 455 height 12
